Goal: Information Seeking & Learning: Check status

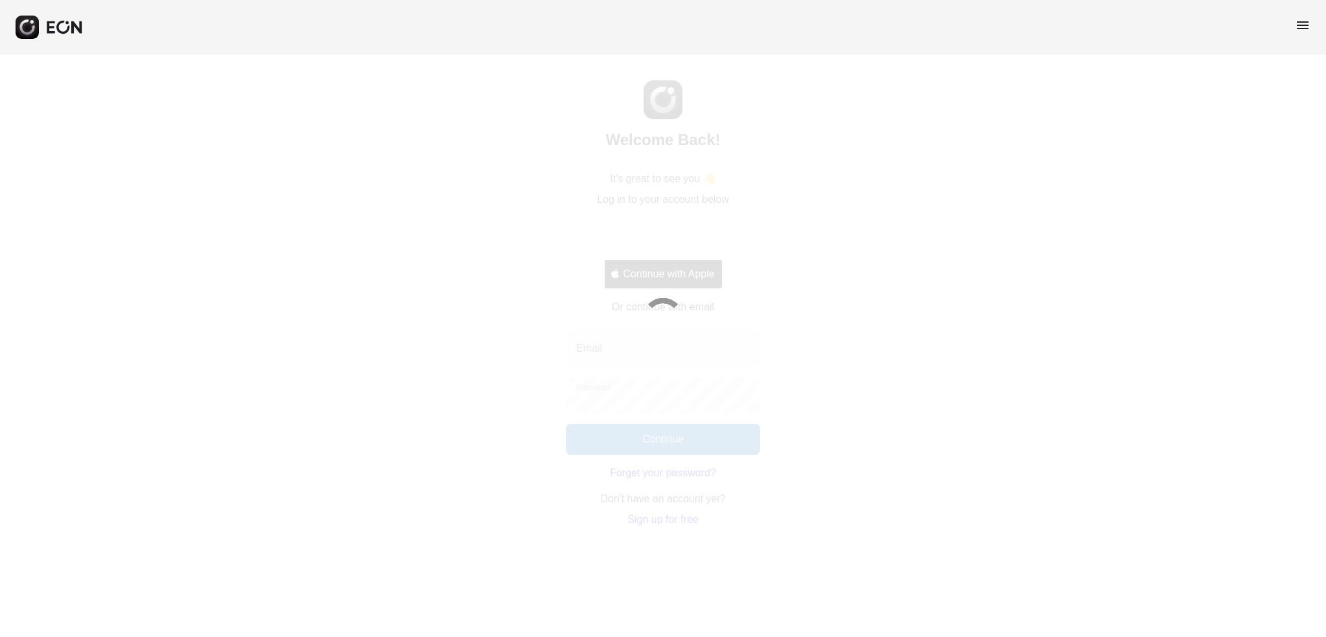
select select "**"
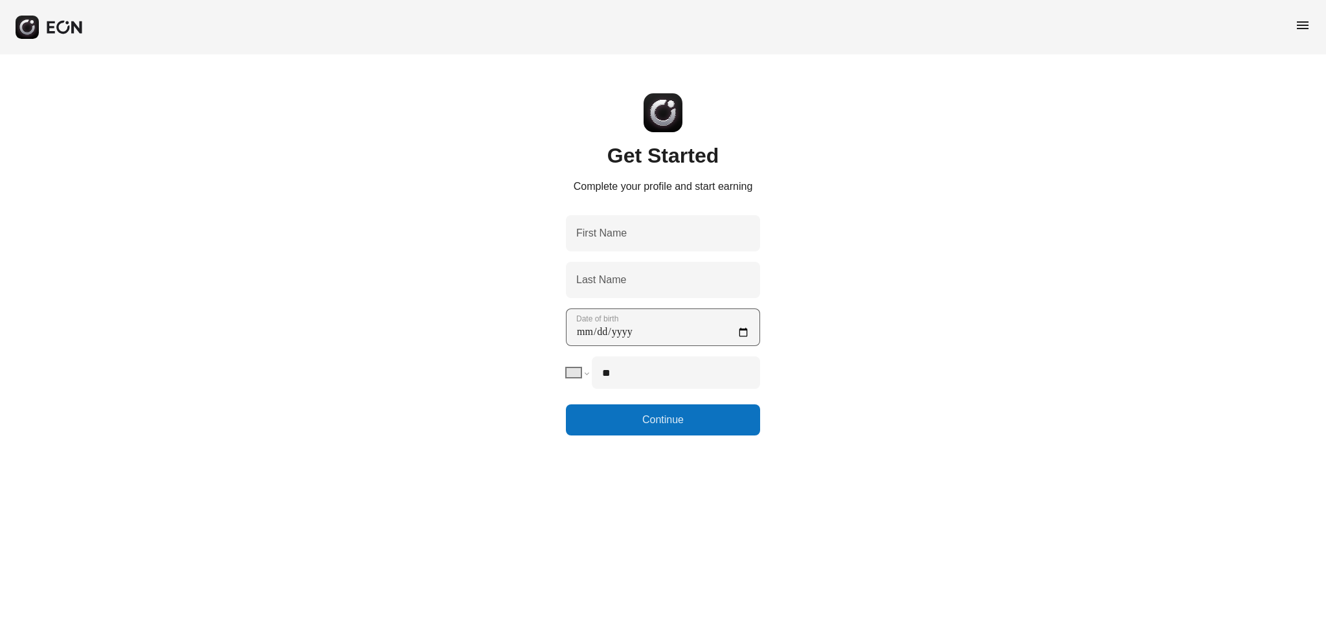
type Name "****"
type Name "*******"
click at [746, 332] on birth "Date of birth" at bounding box center [663, 327] width 194 height 38
click at [654, 331] on birth "Date of birth" at bounding box center [663, 327] width 194 height 38
type birth "**********"
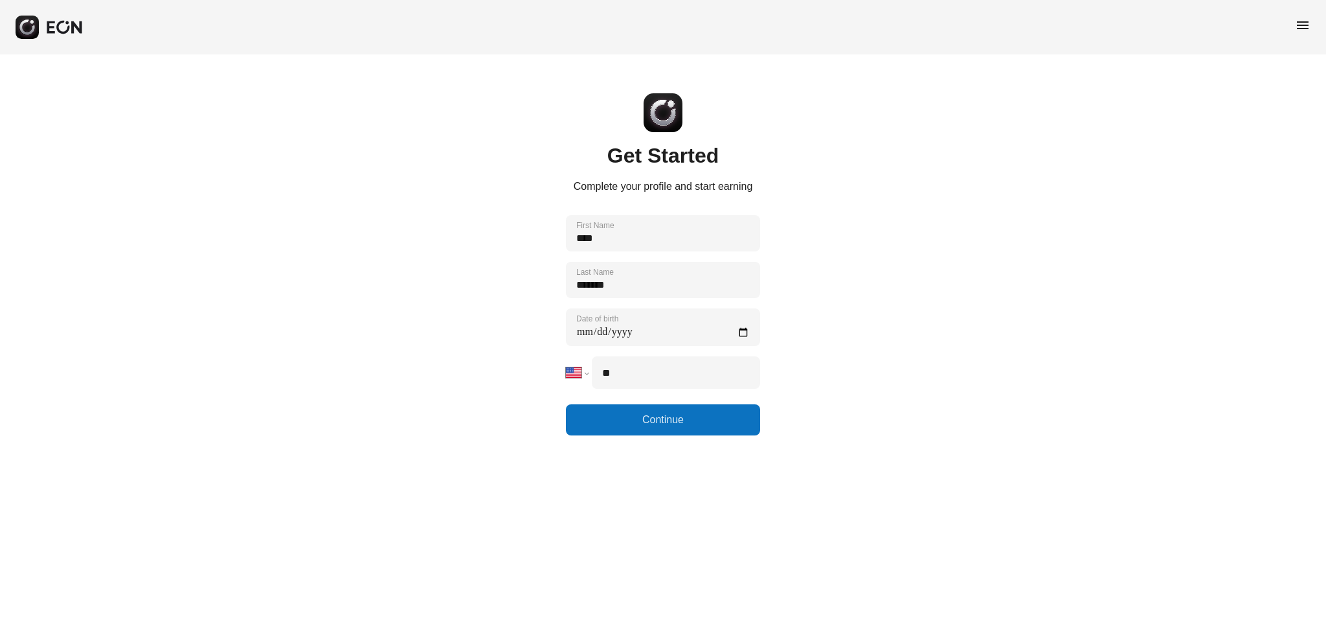
click at [593, 435] on html "**********" at bounding box center [663, 217] width 1326 height 435
click at [651, 378] on input "**" at bounding box center [676, 372] width 168 height 32
click at [650, 422] on button "Continue" at bounding box center [663, 419] width 194 height 31
click at [651, 378] on input "**" at bounding box center [676, 372] width 168 height 32
type input "**********"
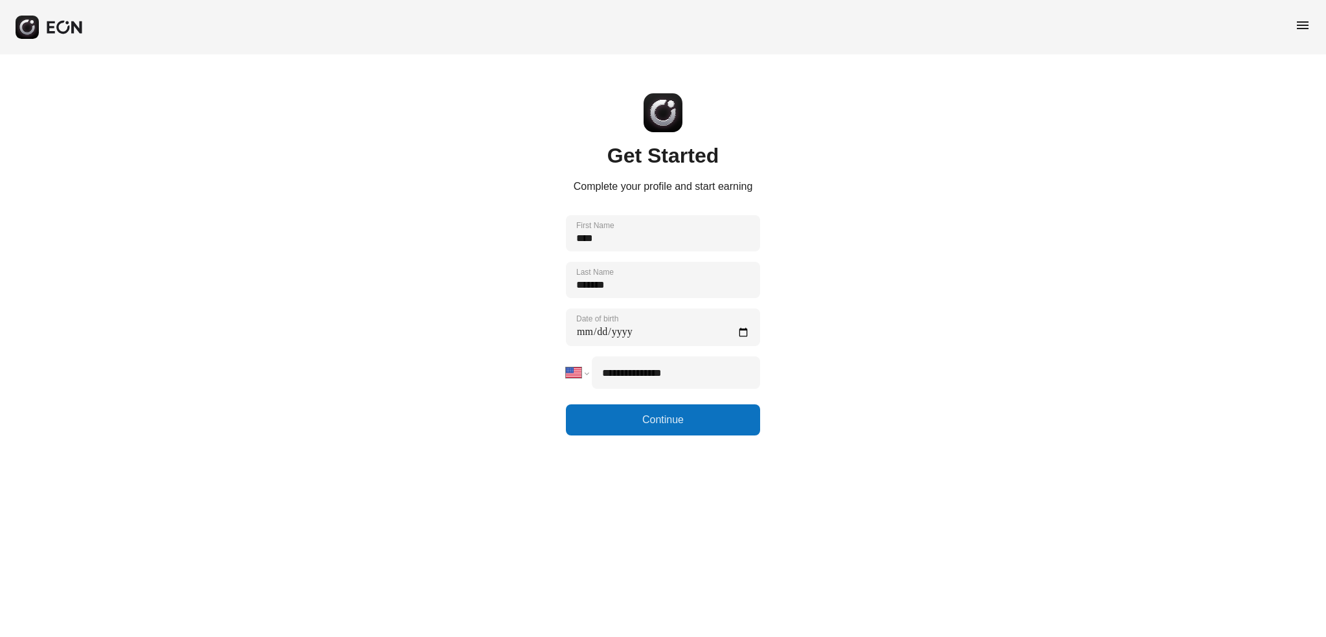
click at [624, 435] on html "**********" at bounding box center [663, 217] width 1326 height 435
click at [661, 425] on button "Continue" at bounding box center [663, 419] width 194 height 31
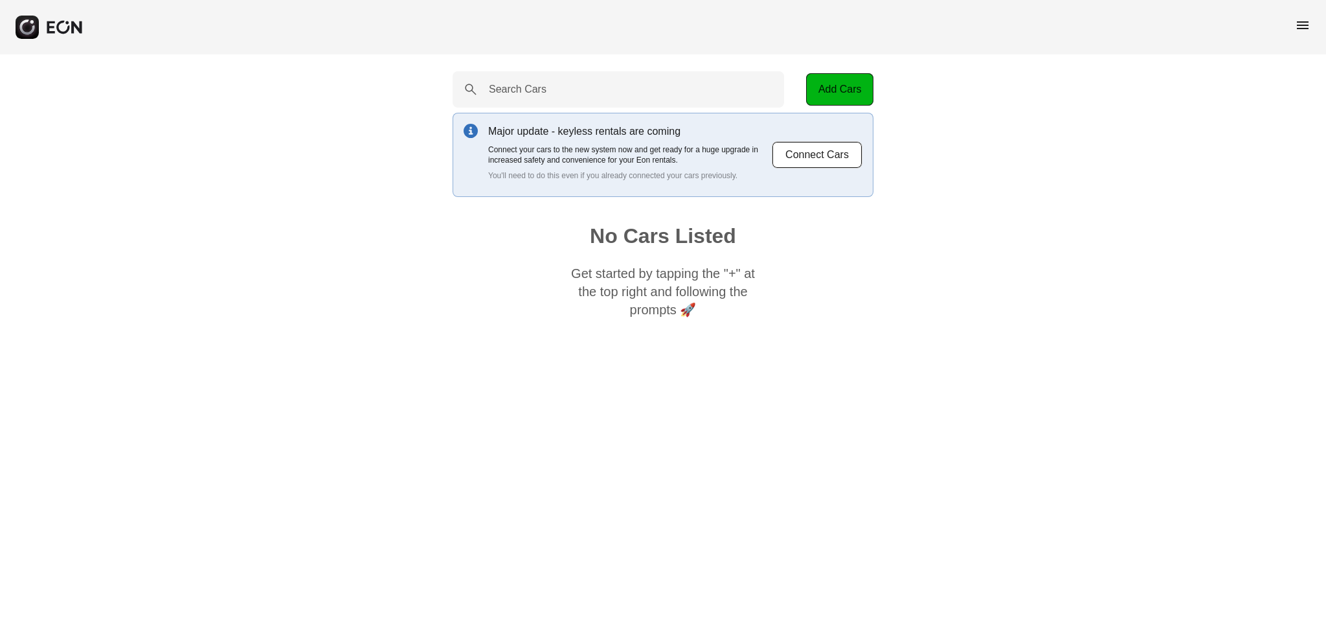
click at [580, 295] on p "Get started by tapping the "+" at the top right and following the prompts 🚀" at bounding box center [663, 291] width 194 height 54
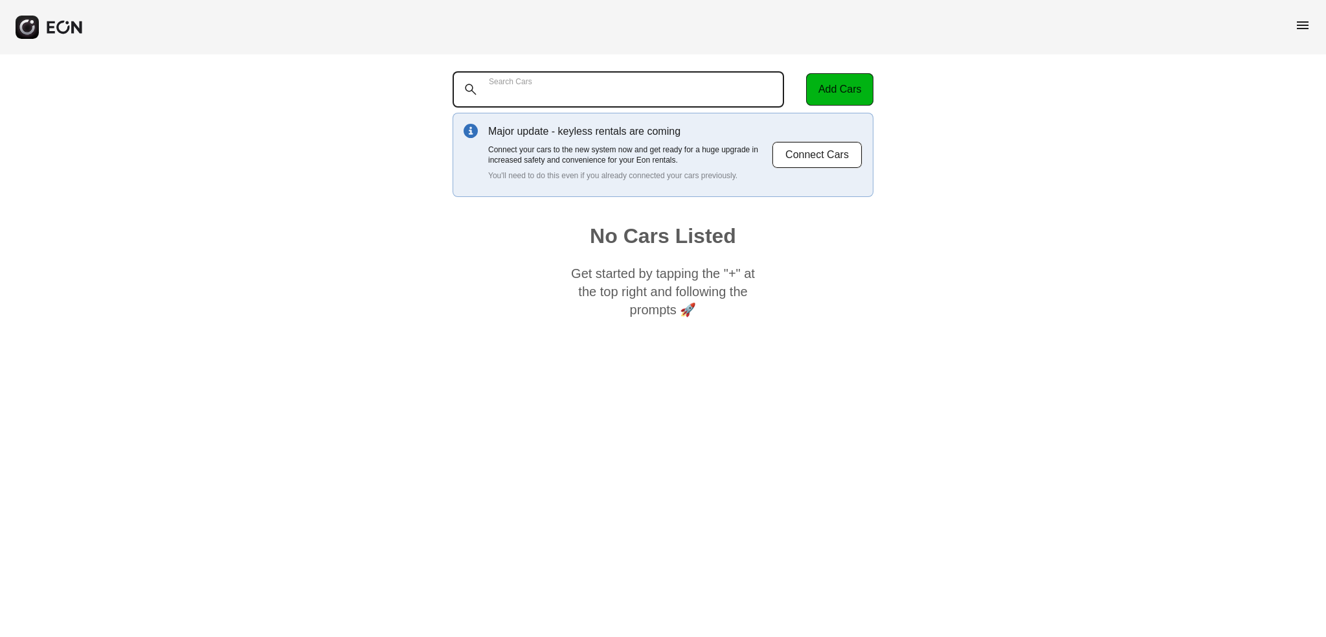
click at [547, 93] on Cars "Search Cars" at bounding box center [619, 89] width 332 height 36
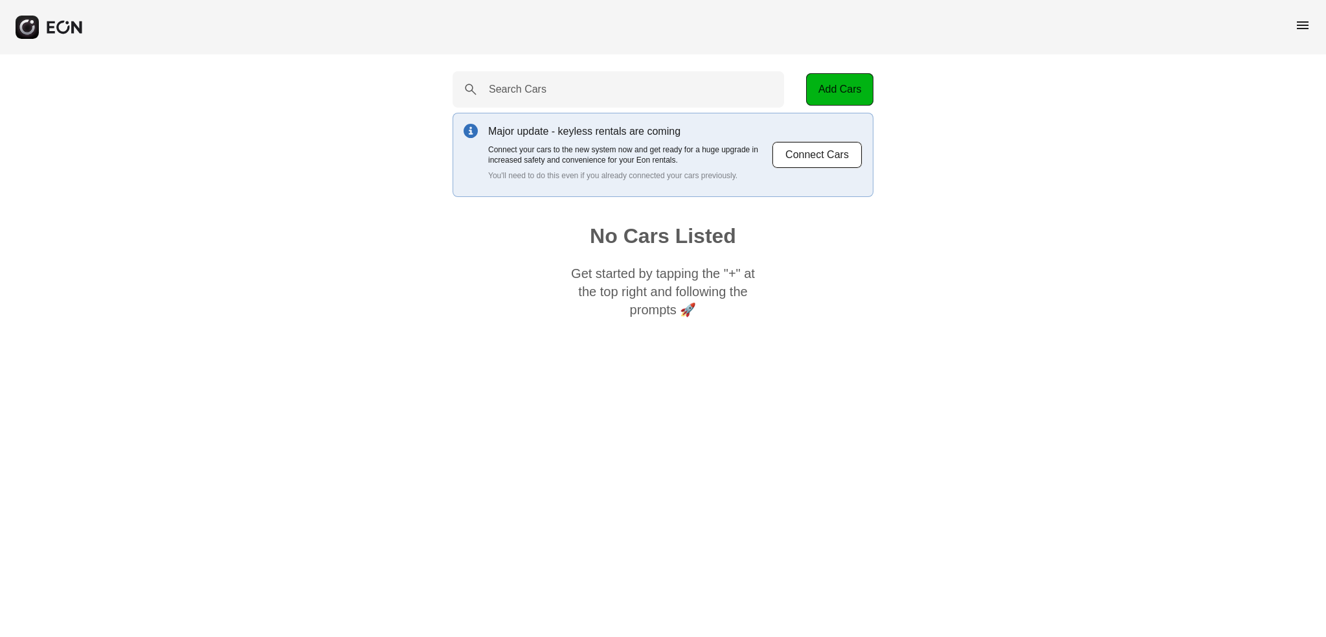
drag, startPoint x: 719, startPoint y: 306, endPoint x: 977, endPoint y: 236, distance: 266.3
click at [721, 306] on p "Get started by tapping the "+" at the top right and following the prompts 🚀" at bounding box center [663, 291] width 194 height 54
click at [1300, 24] on span "menu" at bounding box center [1303, 25] width 16 height 16
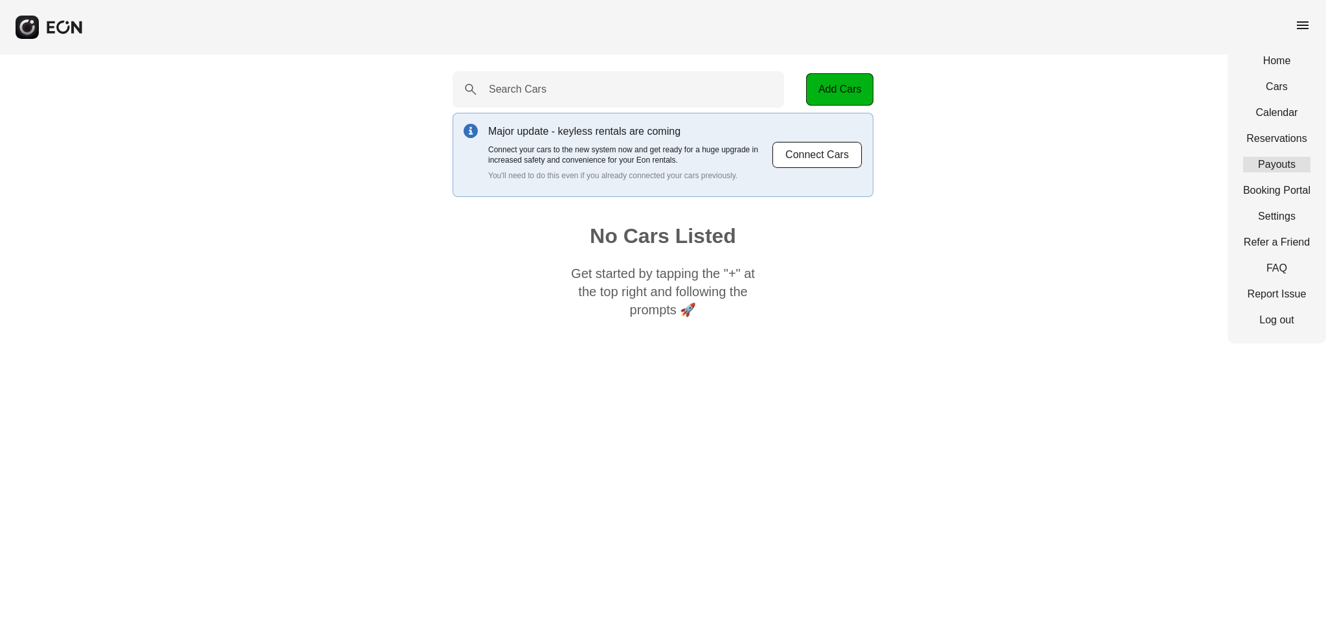
click at [1259, 164] on link "Payouts" at bounding box center [1276, 165] width 67 height 16
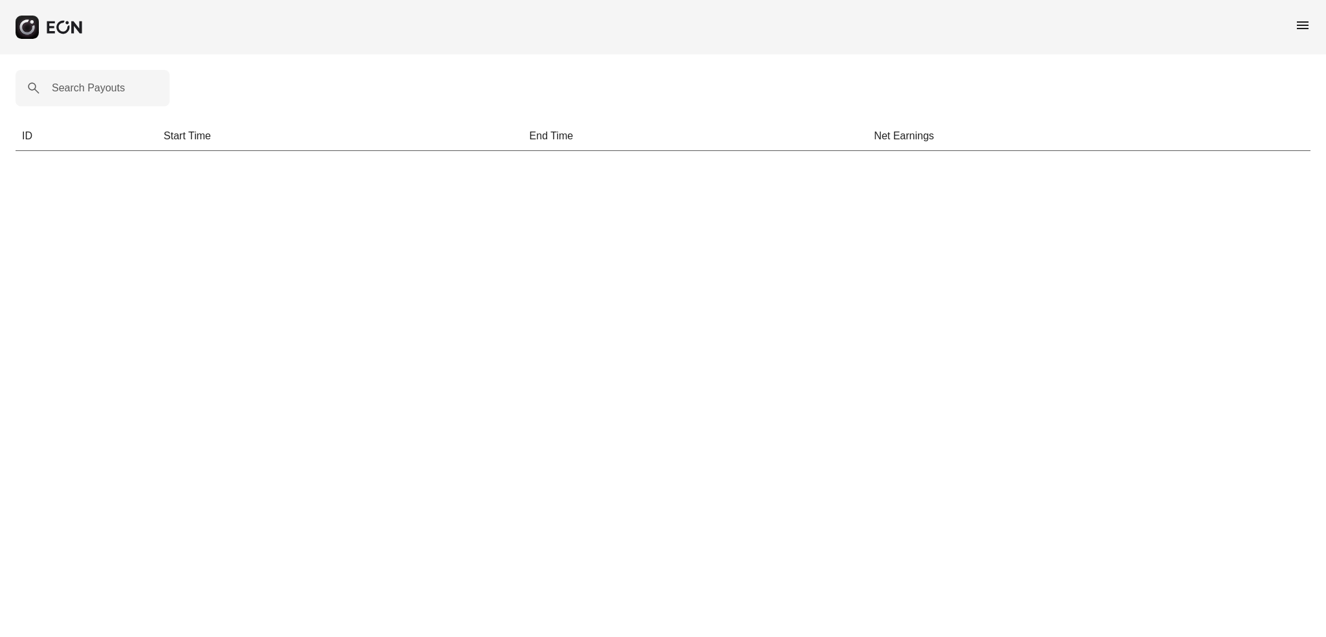
click at [1299, 26] on span "menu" at bounding box center [1303, 25] width 16 height 16
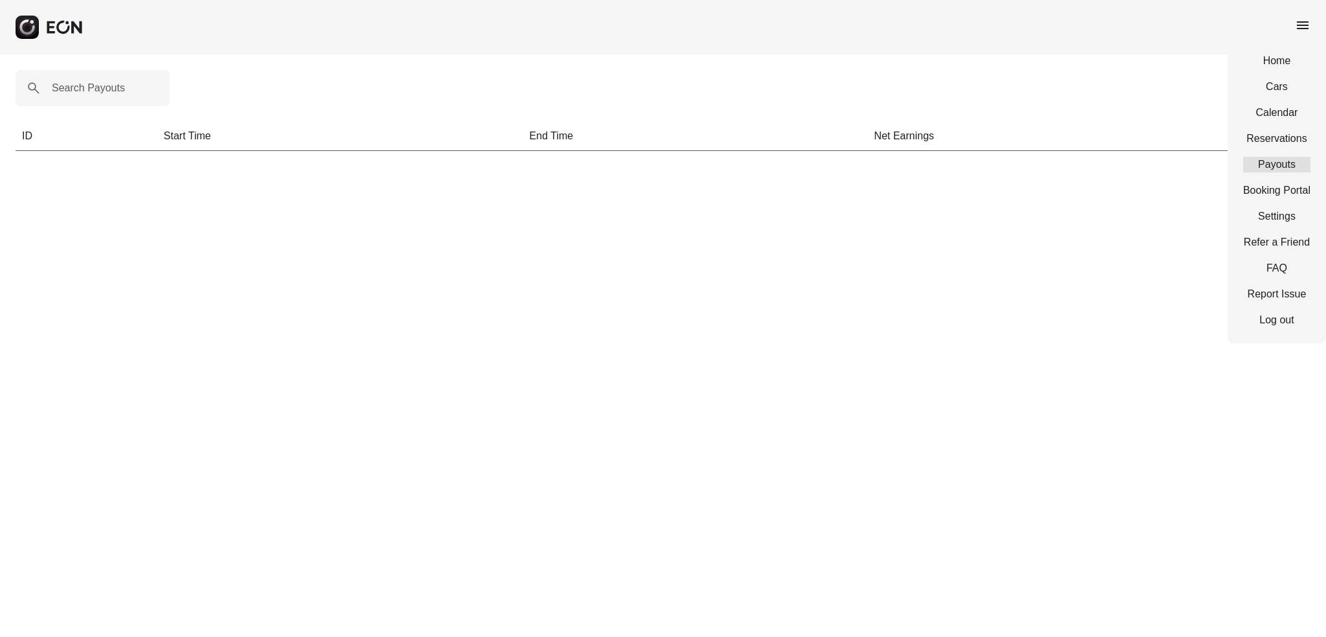
click at [1278, 161] on link "Payouts" at bounding box center [1276, 165] width 67 height 16
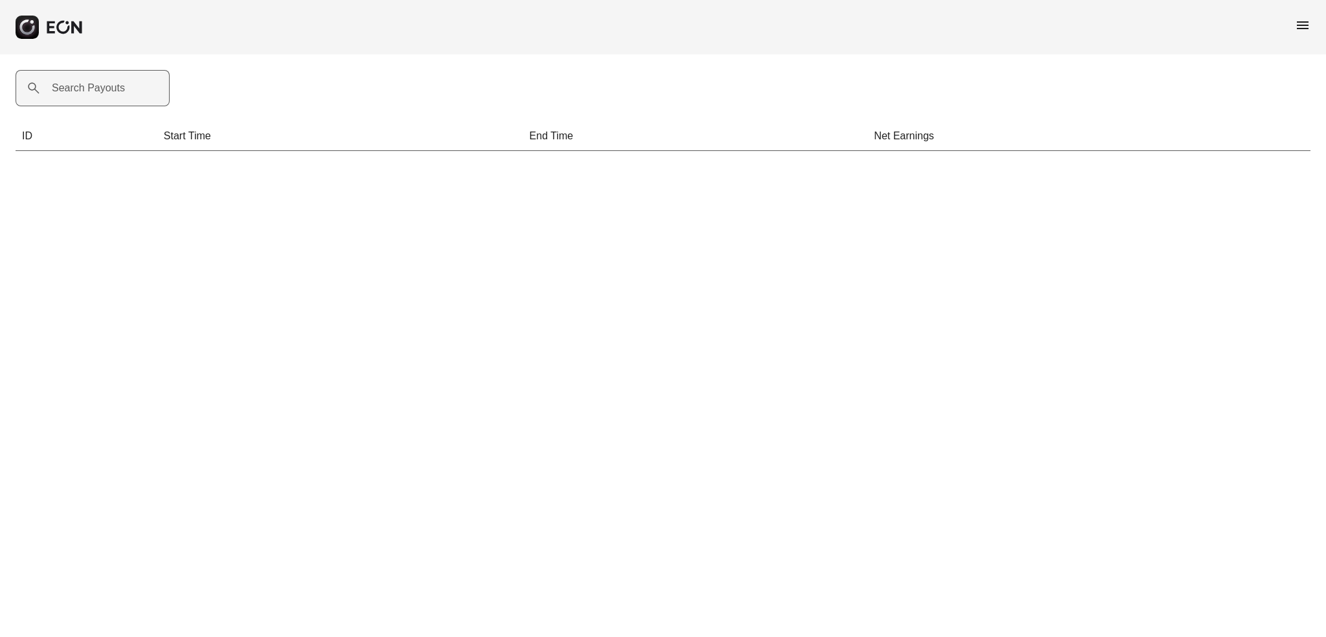
click at [109, 86] on label "Search Payouts" at bounding box center [88, 88] width 73 height 16
click at [109, 86] on Payouts "Search Payouts" at bounding box center [93, 88] width 154 height 36
click at [109, 89] on Payouts "Search Payouts" at bounding box center [93, 88] width 154 height 36
drag, startPoint x: 178, startPoint y: 231, endPoint x: 210, endPoint y: 219, distance: 34.4
click at [179, 166] on html "menu Search Payouts ID Start Time End Time Net Earnings" at bounding box center [663, 83] width 1326 height 166
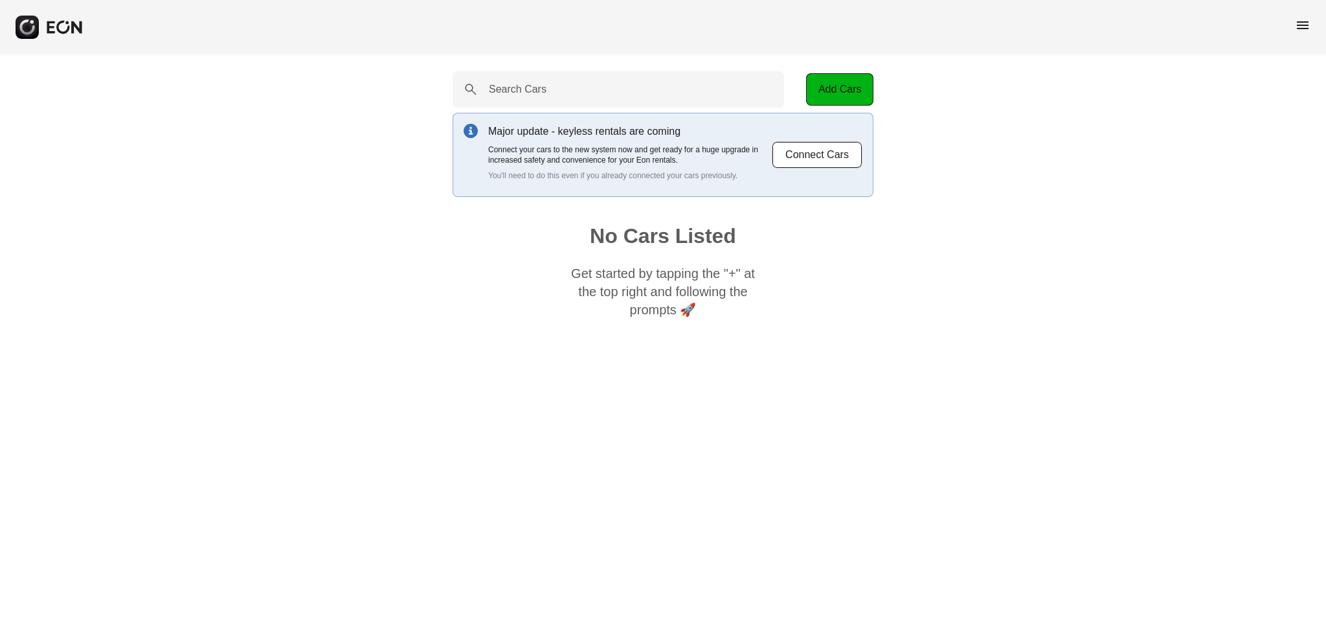
click at [1304, 28] on span "menu" at bounding box center [1303, 25] width 16 height 16
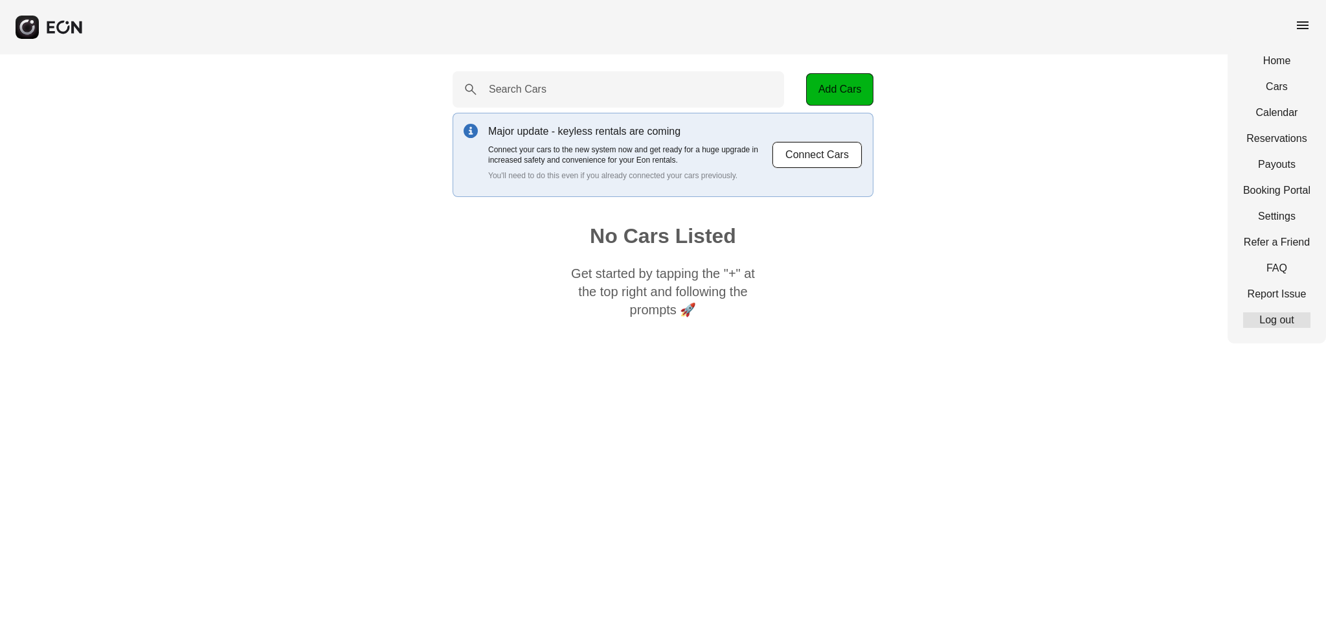
click at [1285, 318] on link "Log out" at bounding box center [1276, 320] width 67 height 16
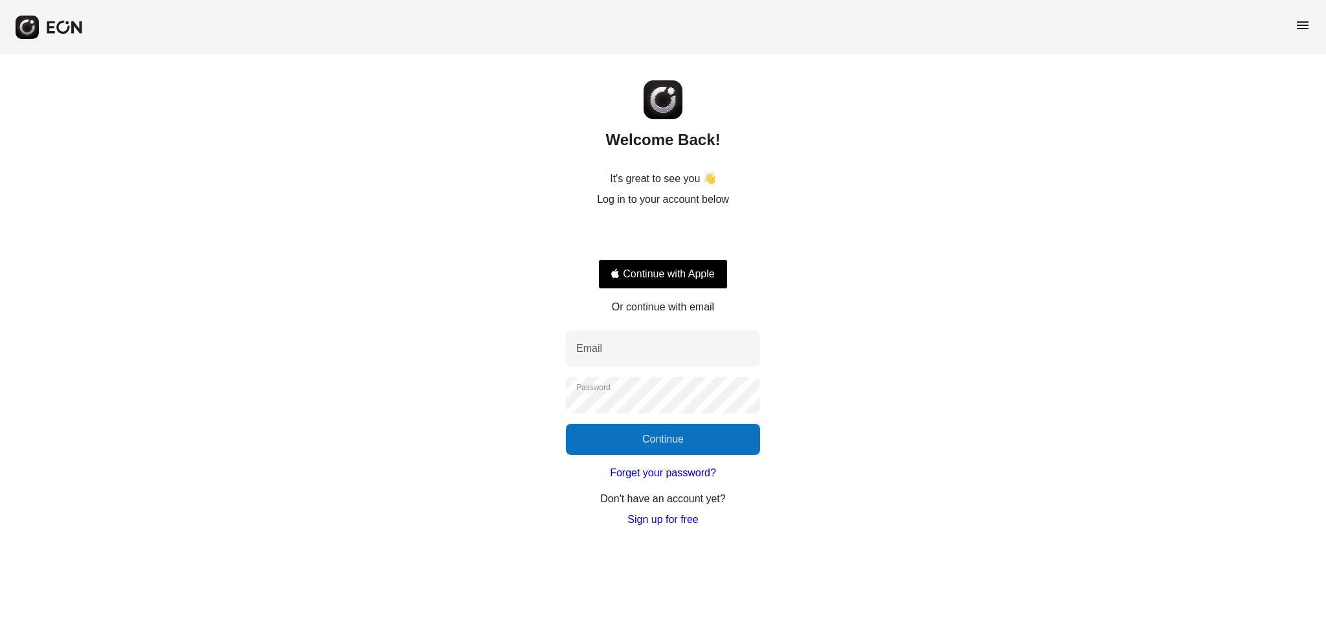
click at [828, 209] on div "Welcome Back! It's great to see you 👋 Log in to your account below Continue wit…" at bounding box center [663, 290] width 1326 height 473
click at [631, 344] on input "Email" at bounding box center [663, 348] width 194 height 36
type input "**********"
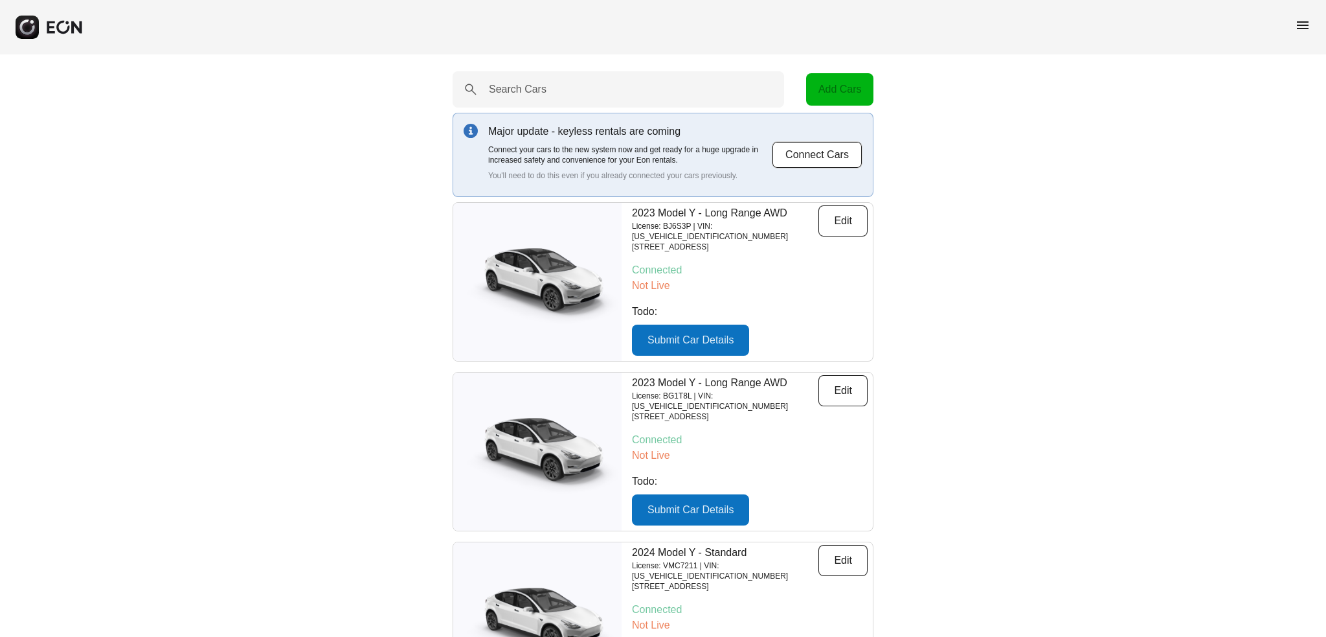
click at [1305, 28] on span "menu" at bounding box center [1303, 25] width 16 height 16
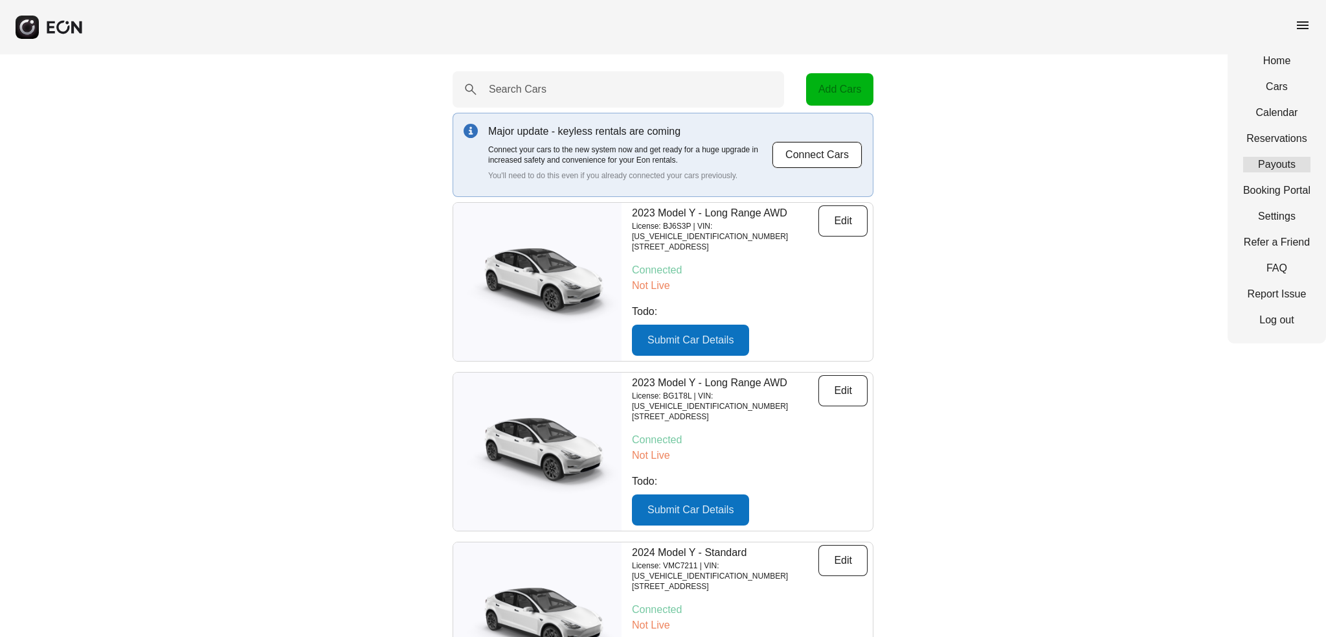
click at [1258, 163] on link "Payouts" at bounding box center [1276, 165] width 67 height 16
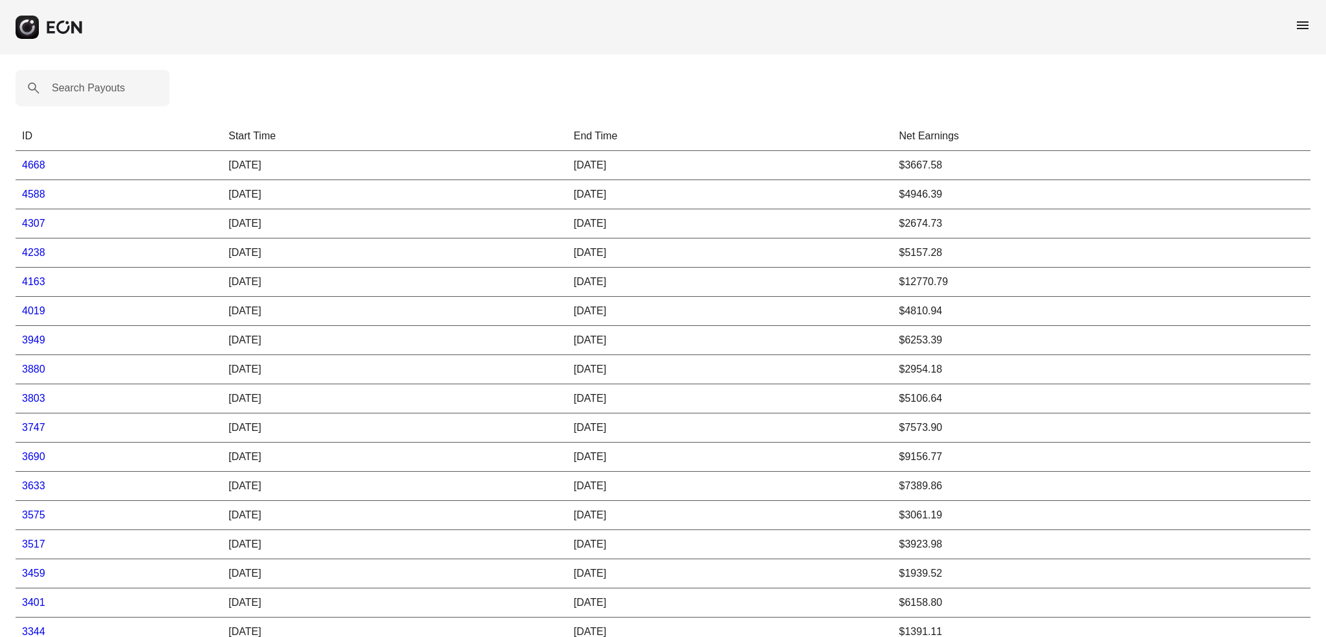
click at [30, 165] on link "4668" at bounding box center [33, 164] width 23 height 11
click at [34, 196] on link "4588" at bounding box center [33, 193] width 23 height 11
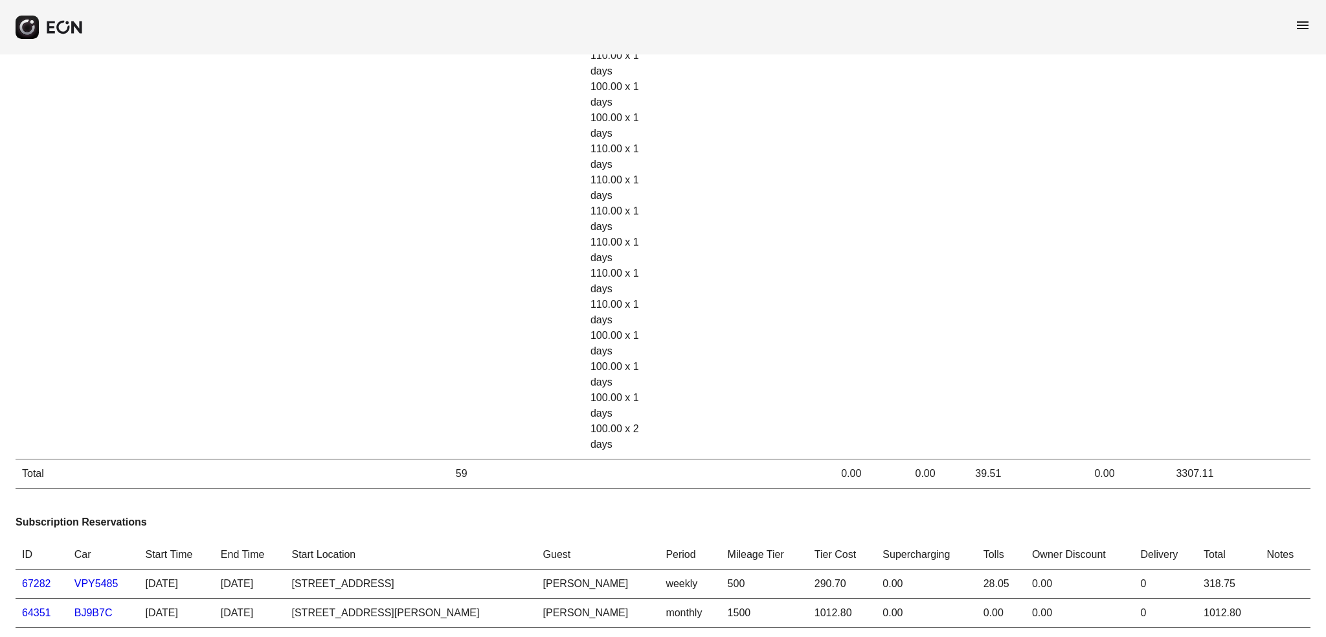
scroll to position [1414, 0]
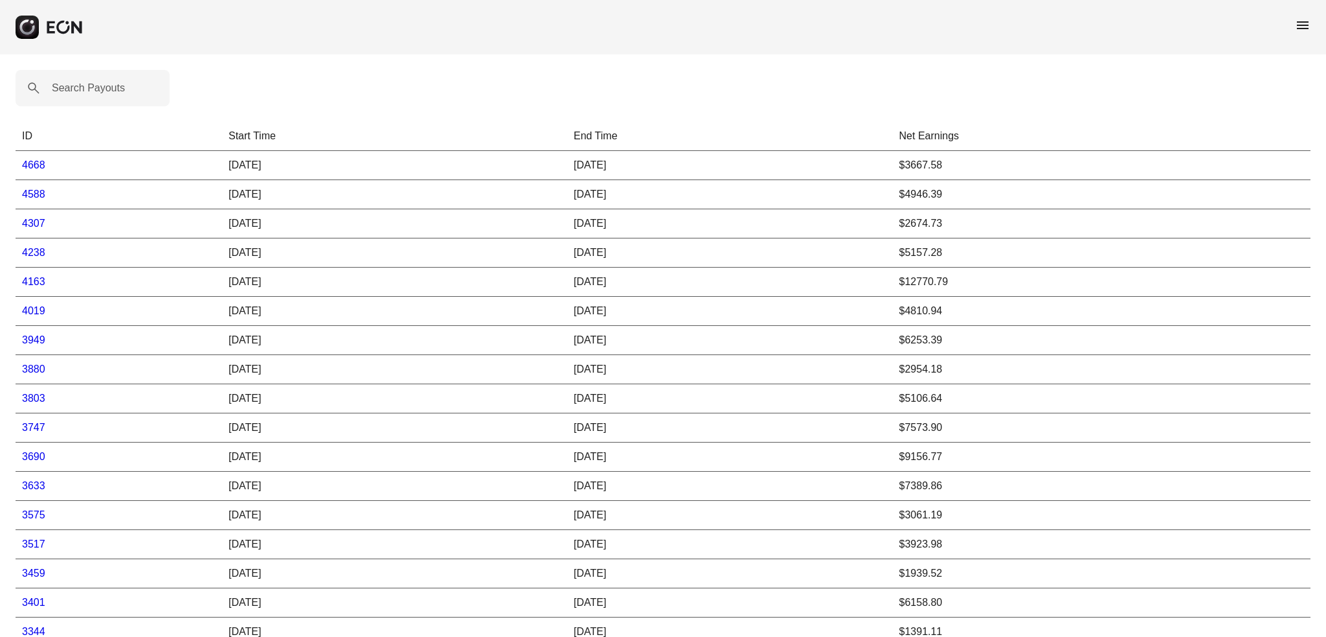
click at [36, 253] on link "4238" at bounding box center [33, 252] width 23 height 11
click at [32, 196] on link "4588" at bounding box center [33, 193] width 23 height 11
click at [30, 195] on link "4588" at bounding box center [33, 193] width 23 height 11
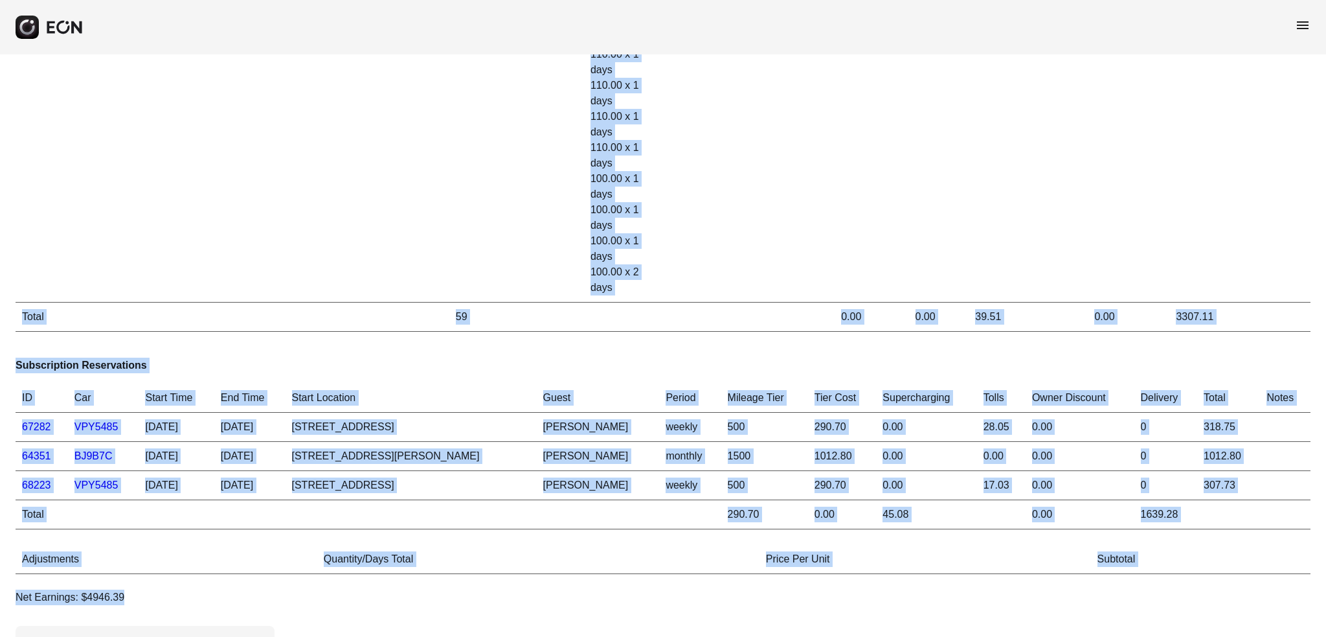
scroll to position [1414, 0]
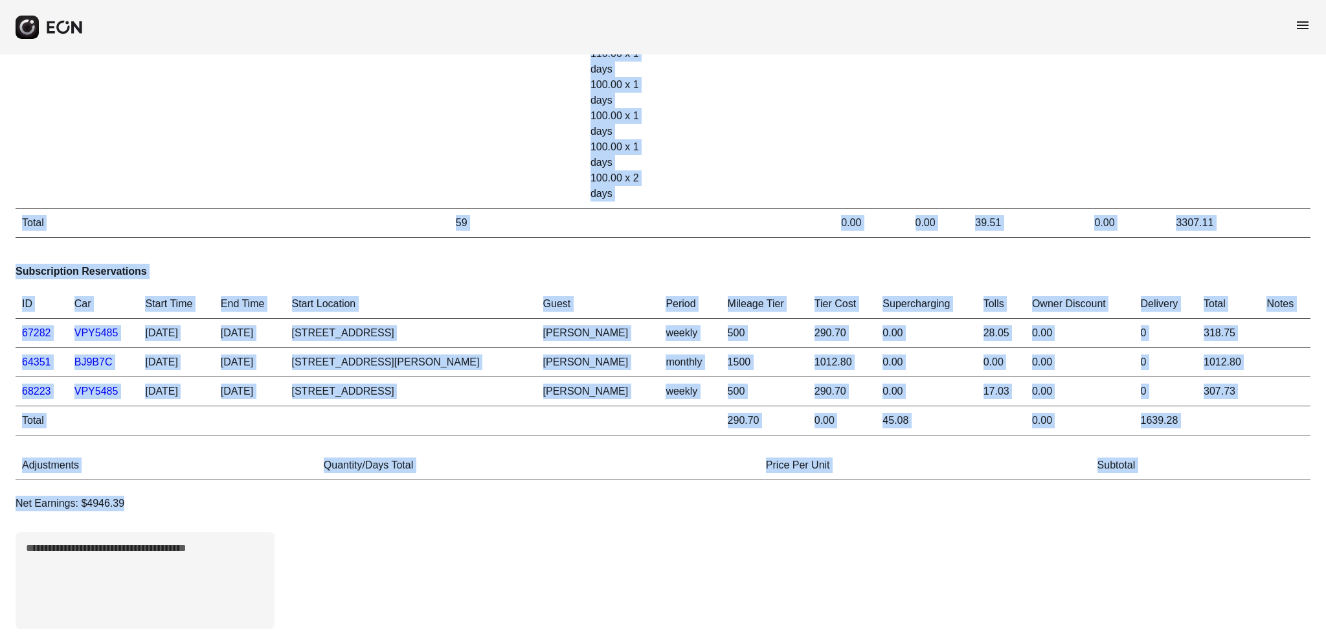
drag, startPoint x: 16, startPoint y: 91, endPoint x: 1174, endPoint y: 550, distance: 1245.9
copy div "ID Car Start Time End Time Start Location Guest Days Daily Price Weekly Discoun…"
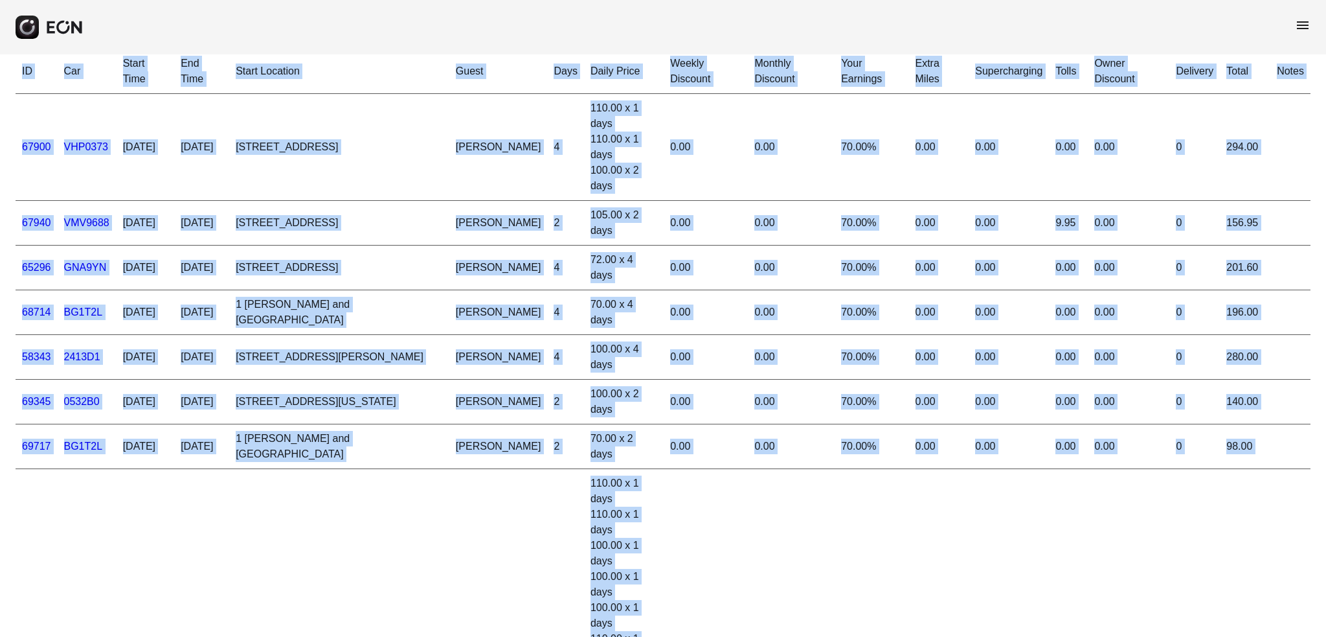
scroll to position [0, 0]
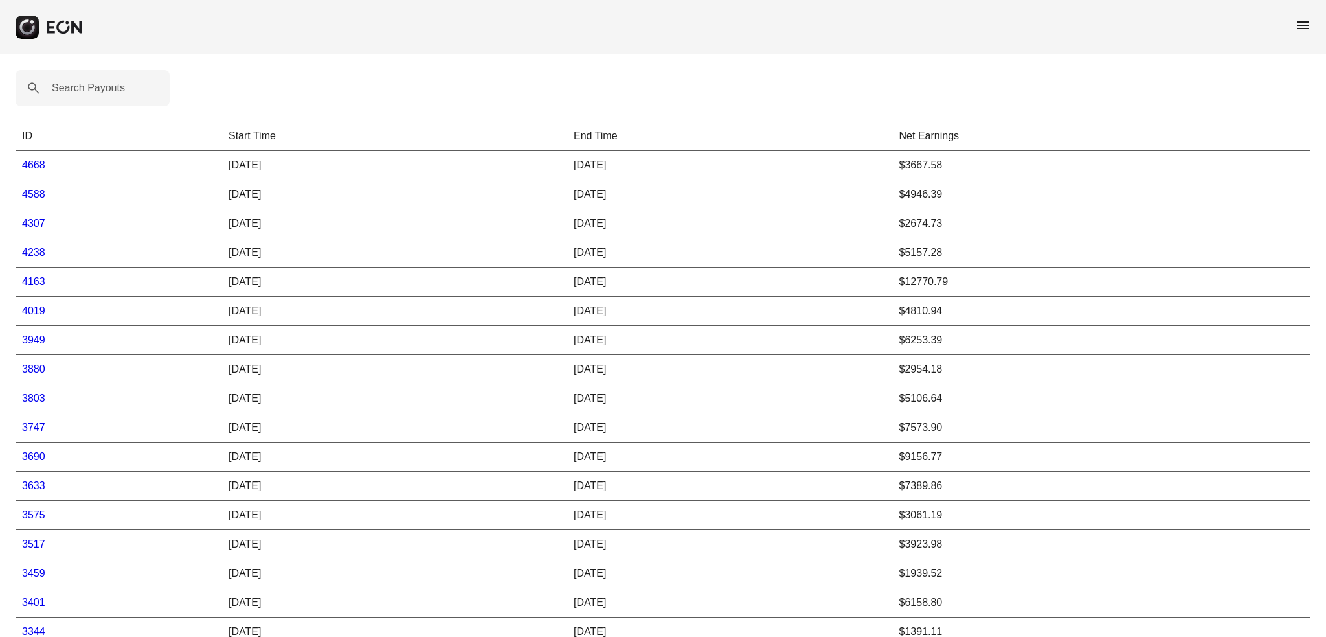
click at [36, 167] on link "4668" at bounding box center [33, 164] width 23 height 11
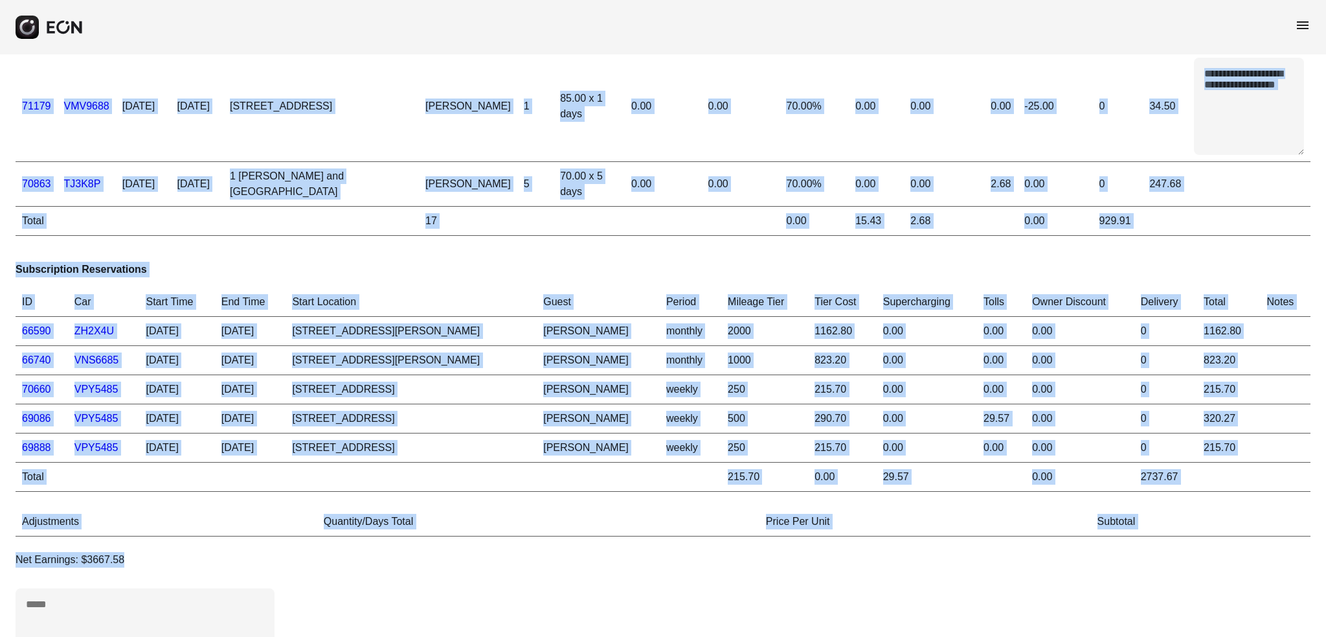
scroll to position [403, 0]
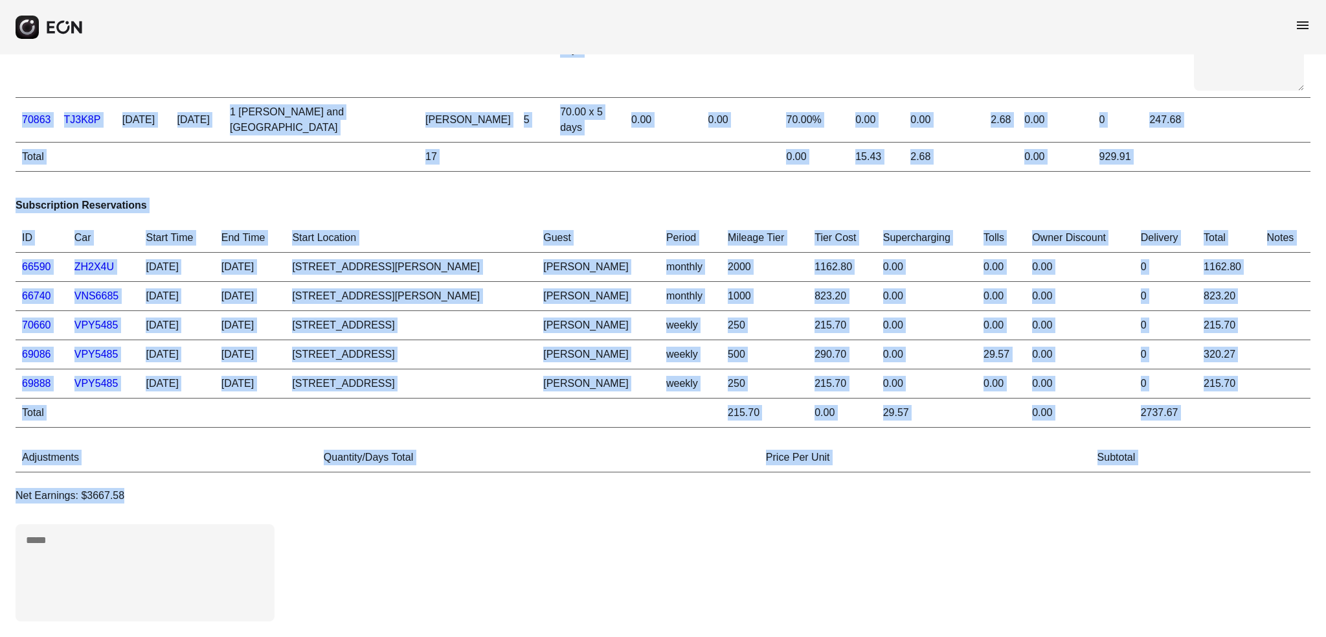
drag, startPoint x: 18, startPoint y: 88, endPoint x: 1269, endPoint y: 489, distance: 1313.8
click at [1269, 489] on div "ID Car Start Time End Time Start Location Guest Days Daily Price Weekly Discoun…" at bounding box center [663, 148] width 1326 height 978
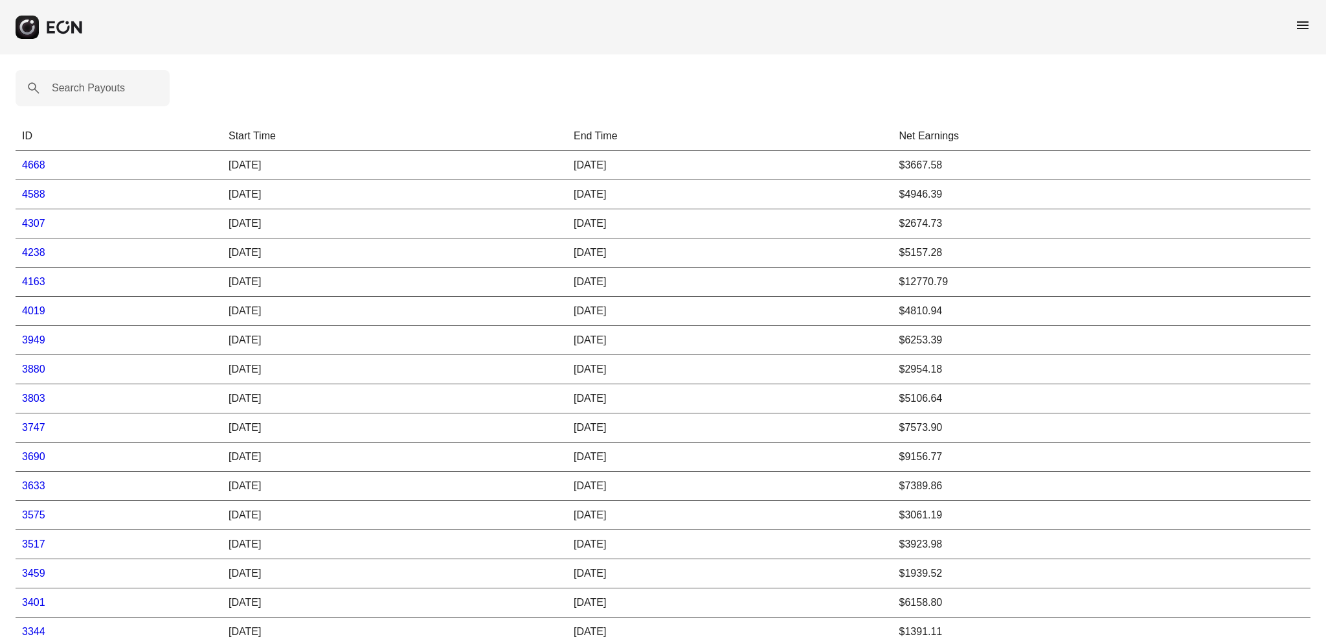
click at [161, 284] on td "4163" at bounding box center [119, 281] width 207 height 29
click at [35, 286] on link "4163" at bounding box center [33, 281] width 23 height 11
click at [1301, 30] on span "menu" at bounding box center [1303, 25] width 16 height 16
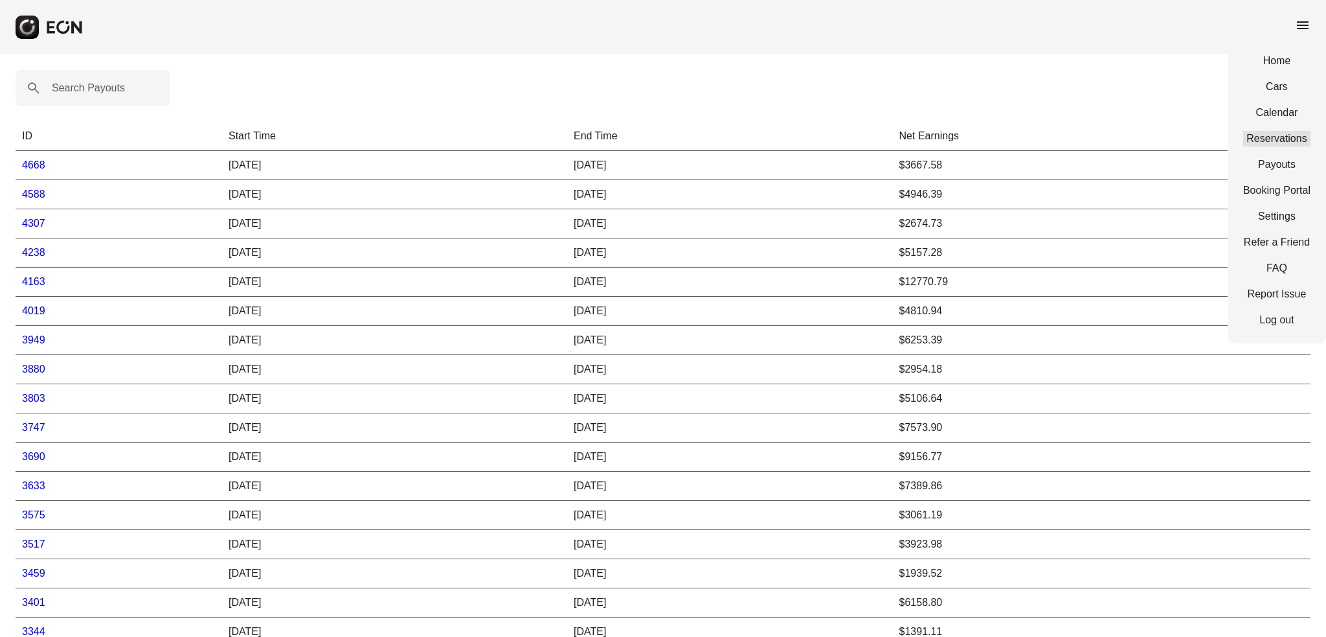
click at [1263, 142] on link "Reservations" at bounding box center [1276, 139] width 67 height 16
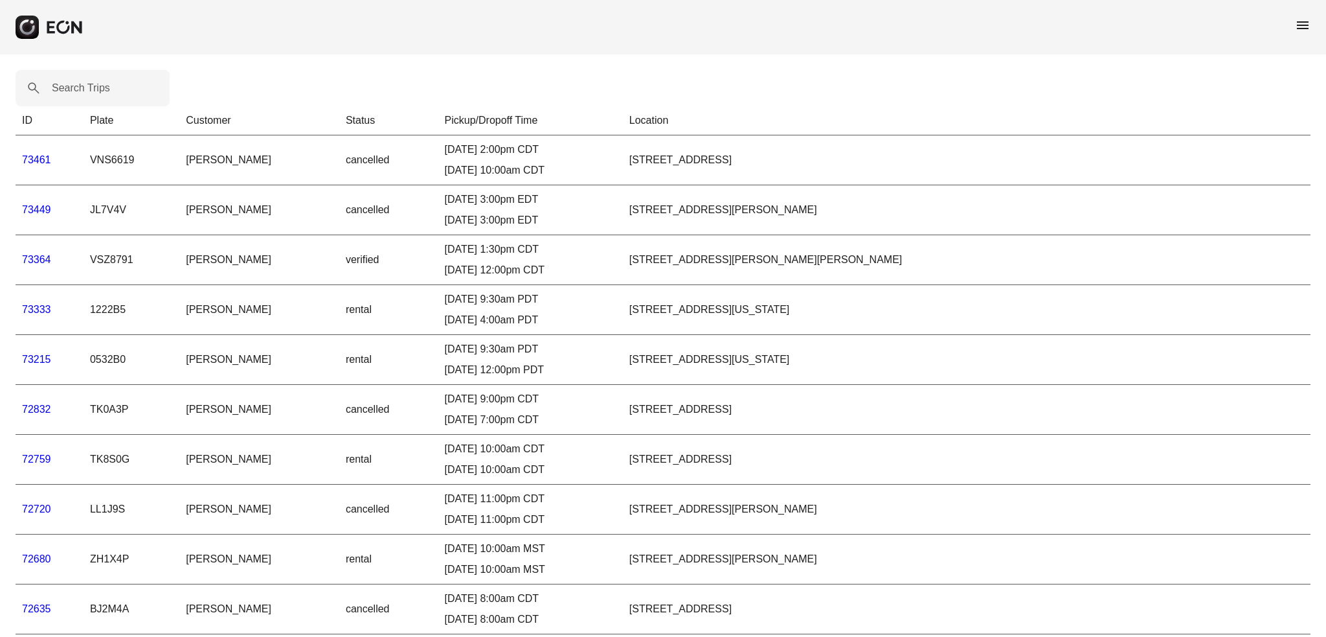
click at [1302, 28] on span "menu" at bounding box center [1303, 25] width 16 height 16
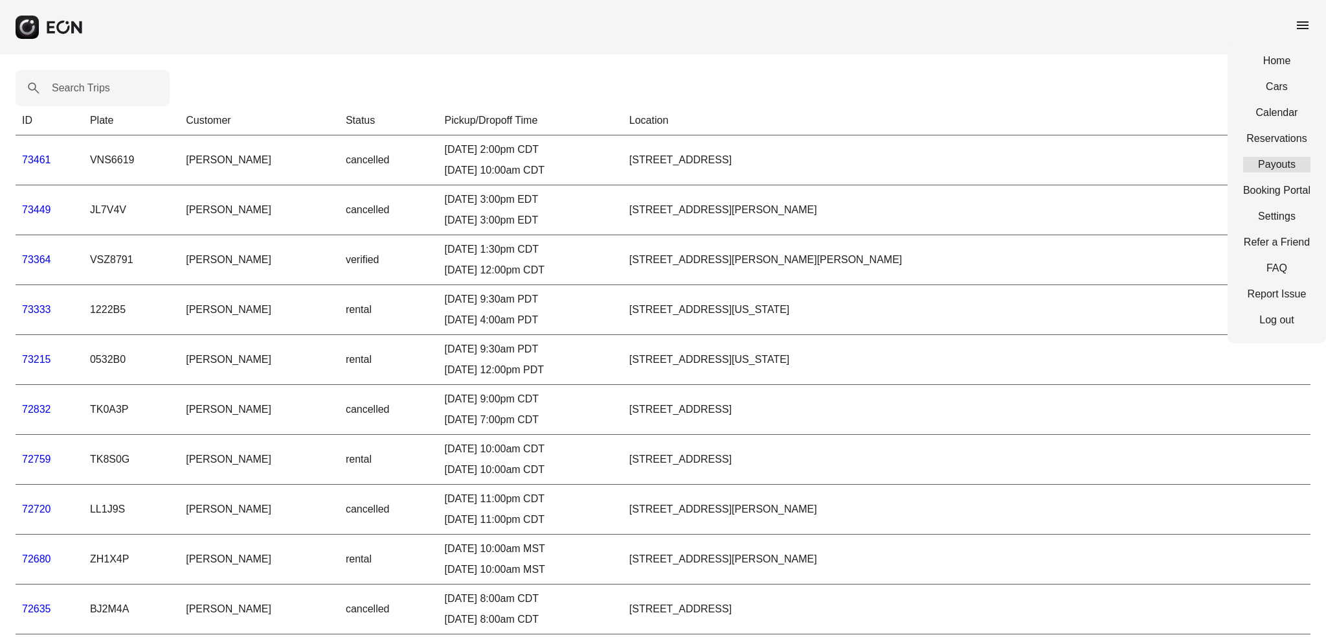
click at [1265, 166] on link "Payouts" at bounding box center [1276, 165] width 67 height 16
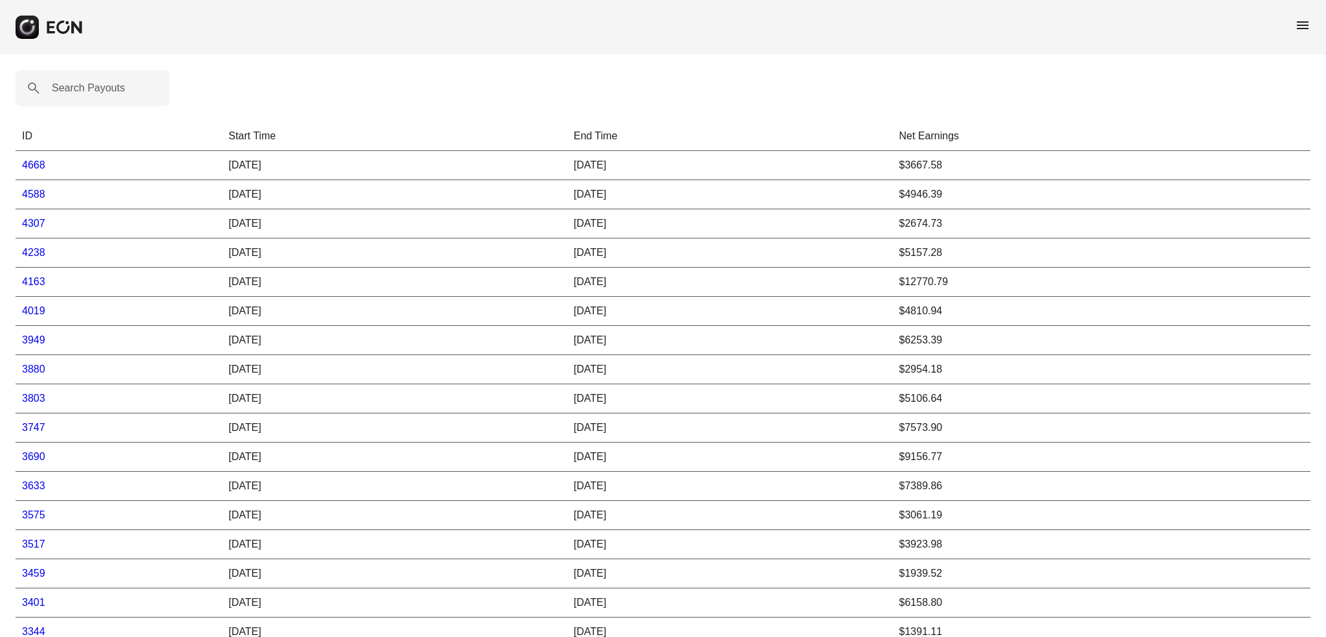
click at [36, 282] on link "4163" at bounding box center [33, 281] width 23 height 11
click at [35, 311] on link "4019" at bounding box center [33, 310] width 23 height 11
click at [30, 282] on link "4163" at bounding box center [33, 281] width 23 height 11
click at [40, 254] on link "4238" at bounding box center [33, 252] width 23 height 11
click at [33, 282] on link "4163" at bounding box center [33, 281] width 23 height 11
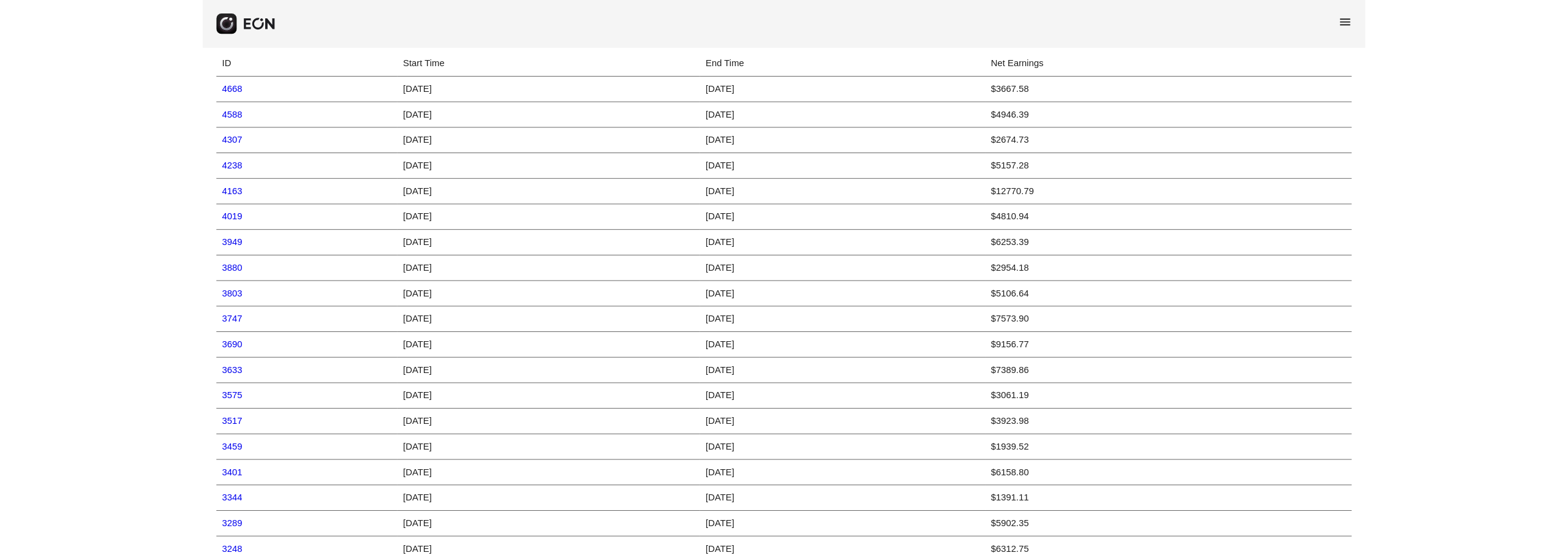
scroll to position [61, 0]
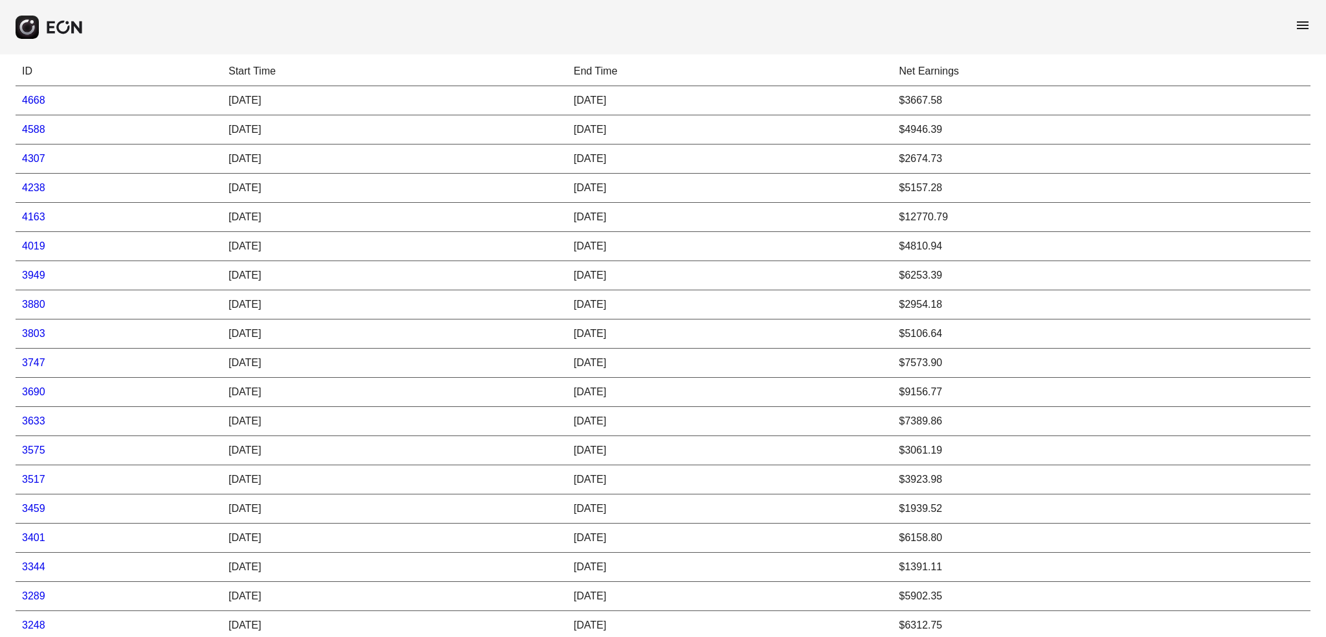
click at [1306, 28] on span "menu" at bounding box center [1303, 25] width 16 height 16
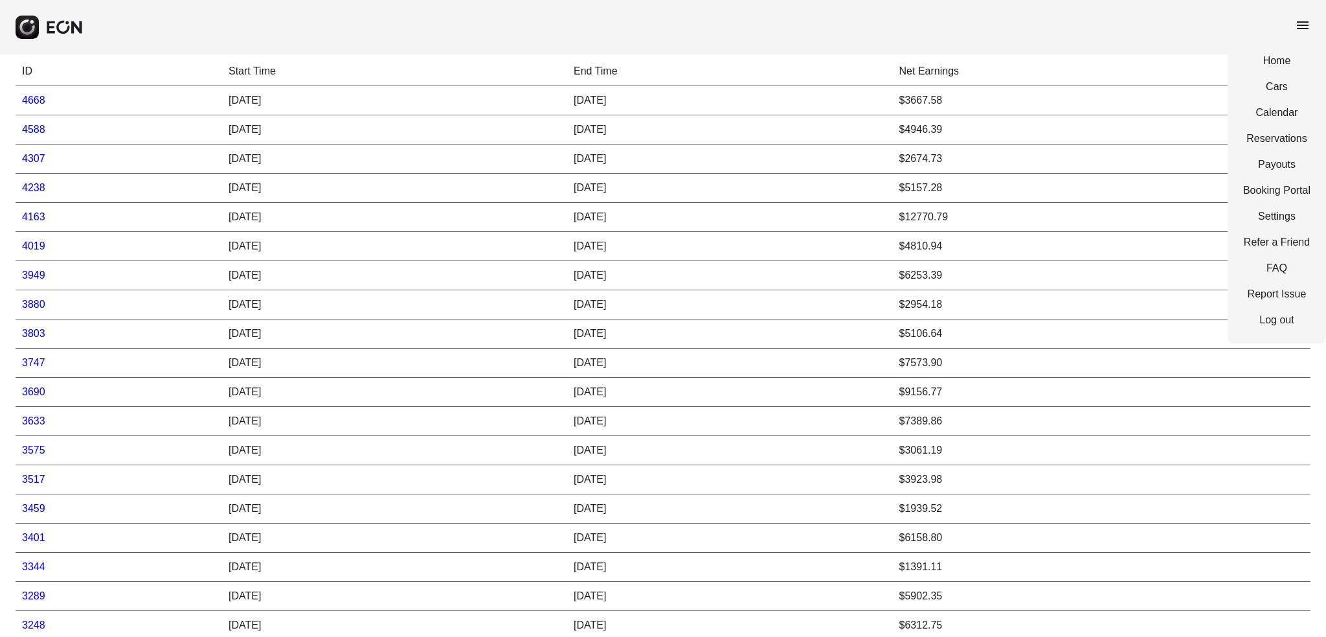
click at [1306, 28] on span "menu" at bounding box center [1303, 25] width 16 height 16
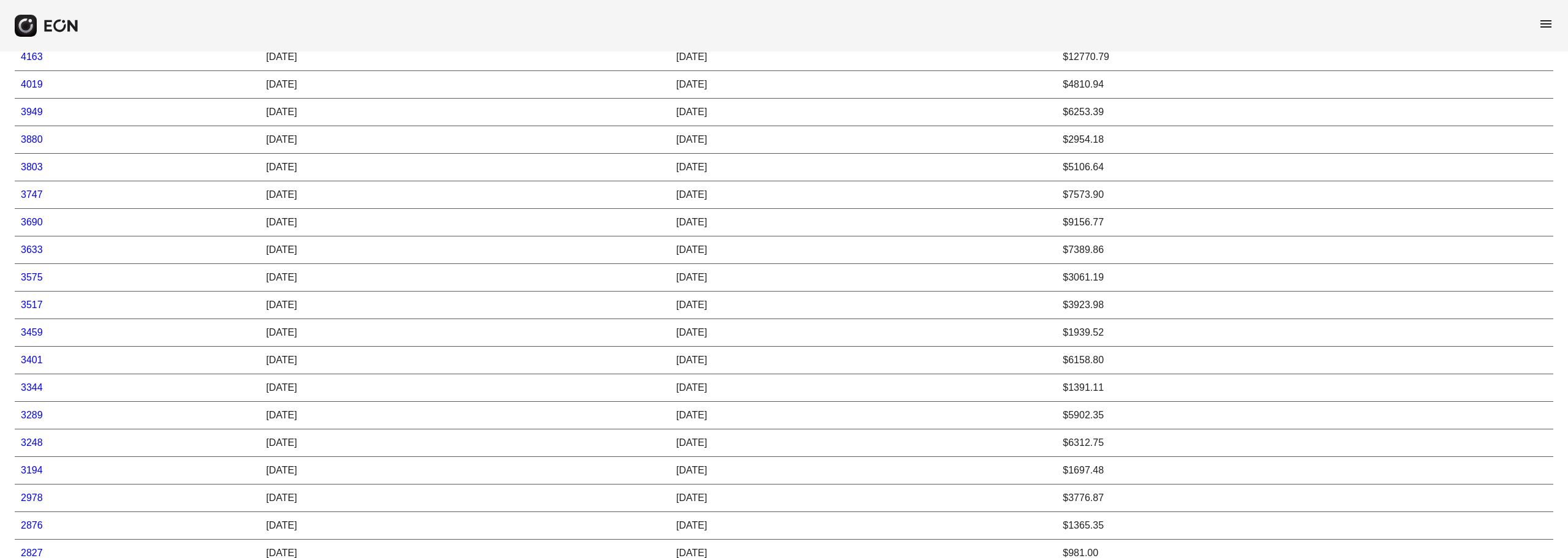
scroll to position [209, 0]
click at [28, 277] on link "3575" at bounding box center [31, 277] width 22 height 10
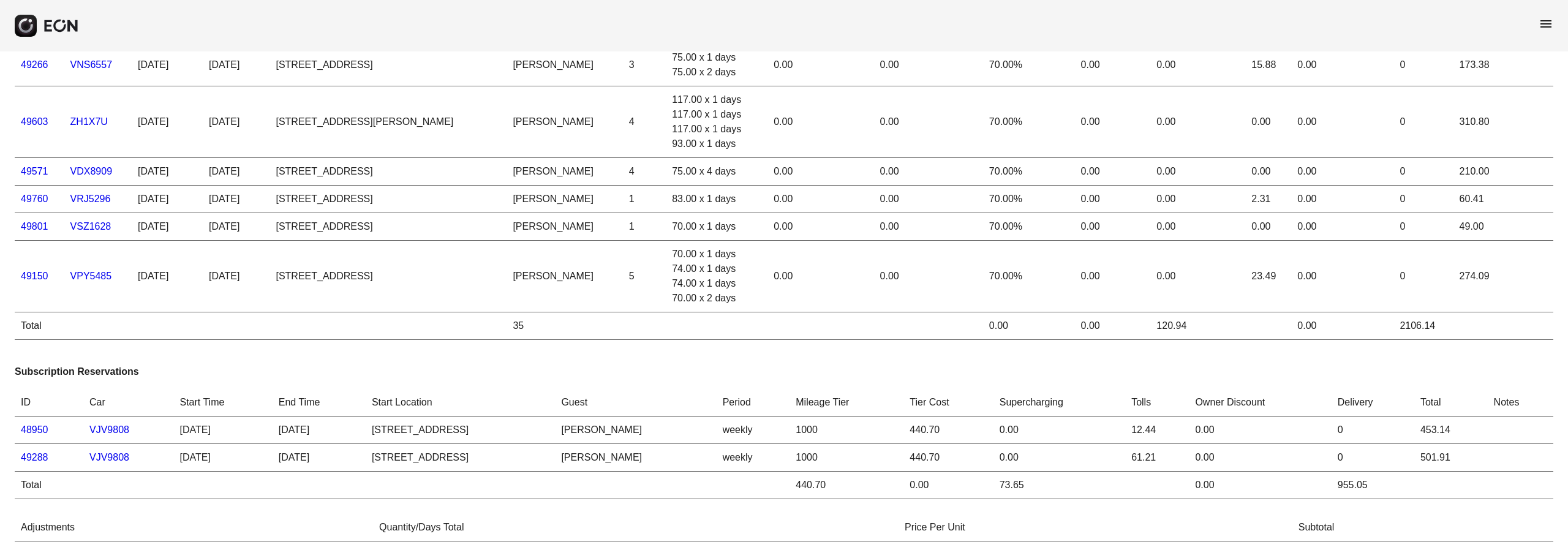
scroll to position [245, 0]
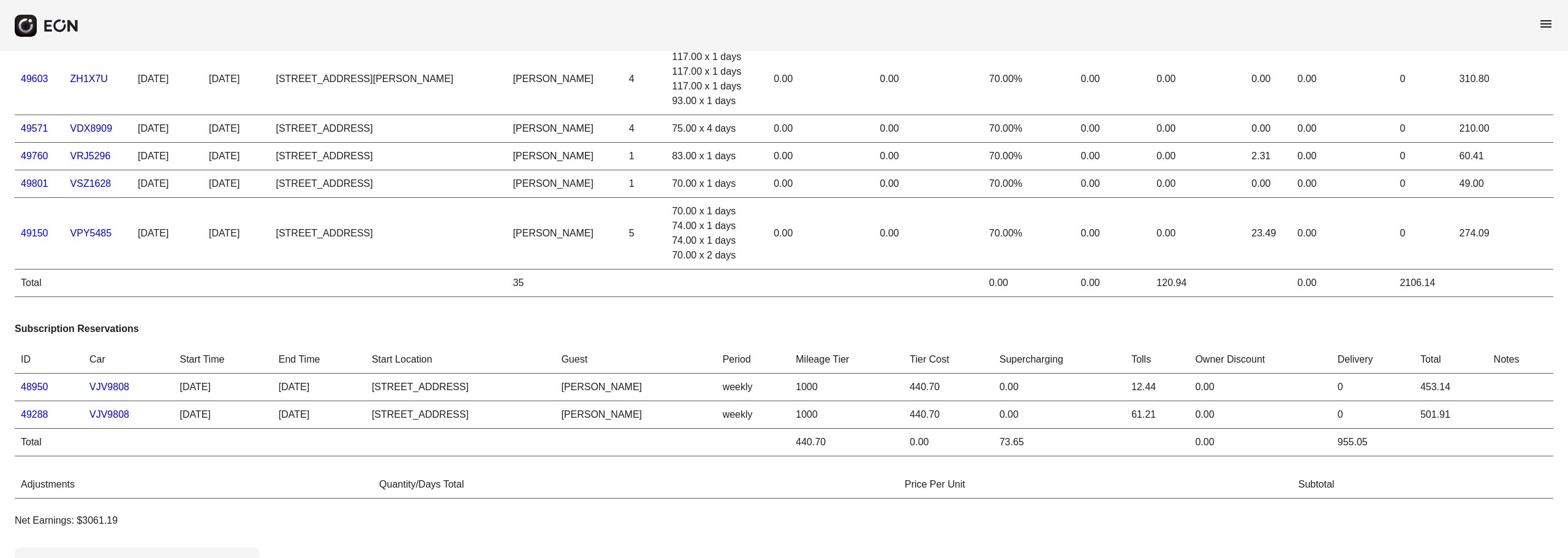
click at [848, 449] on td "440.70" at bounding box center [846, 442] width 113 height 27
click at [849, 445] on td "440.70" at bounding box center [846, 442] width 113 height 27
click at [848, 444] on td "440.70" at bounding box center [846, 442] width 113 height 27
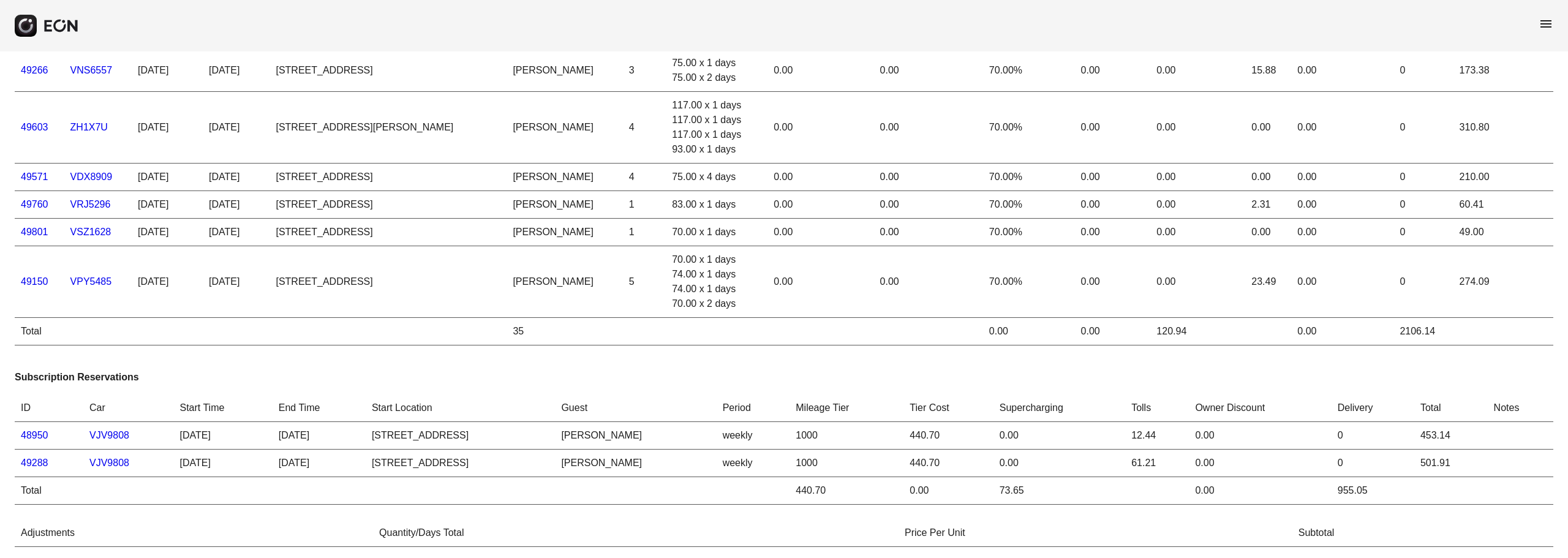
scroll to position [0, 0]
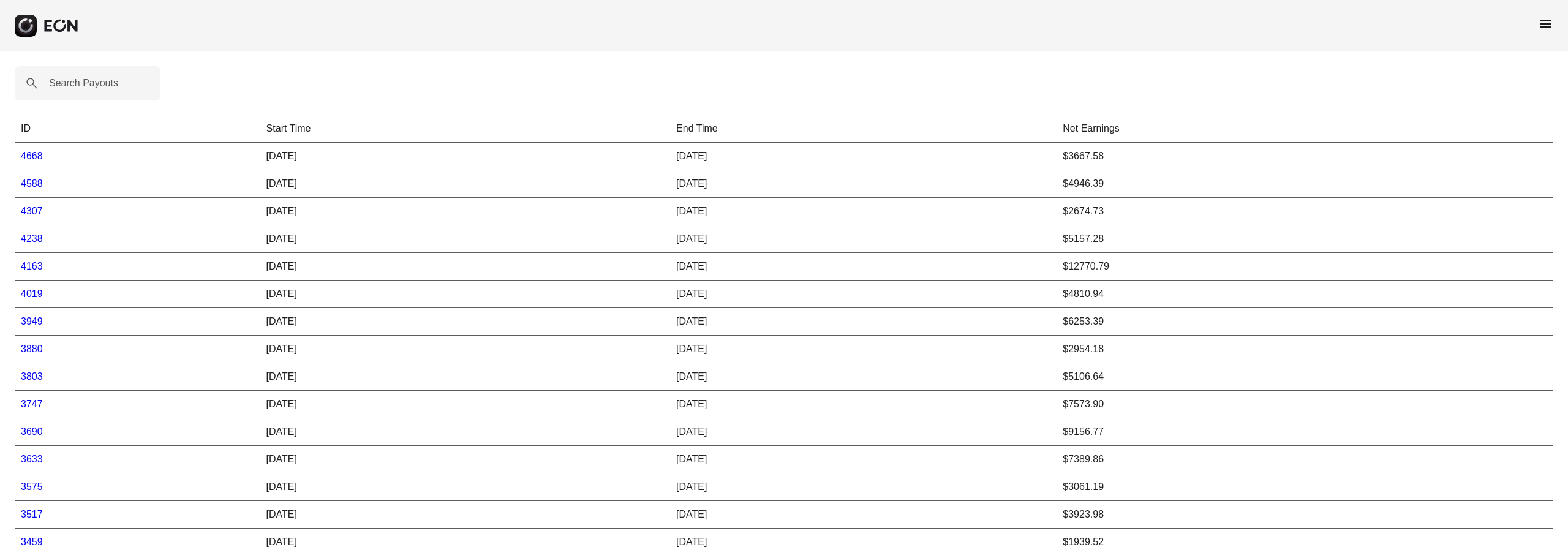
click at [38, 188] on td "4588" at bounding box center [138, 183] width 246 height 27
click at [37, 157] on link "4668" at bounding box center [31, 155] width 22 height 10
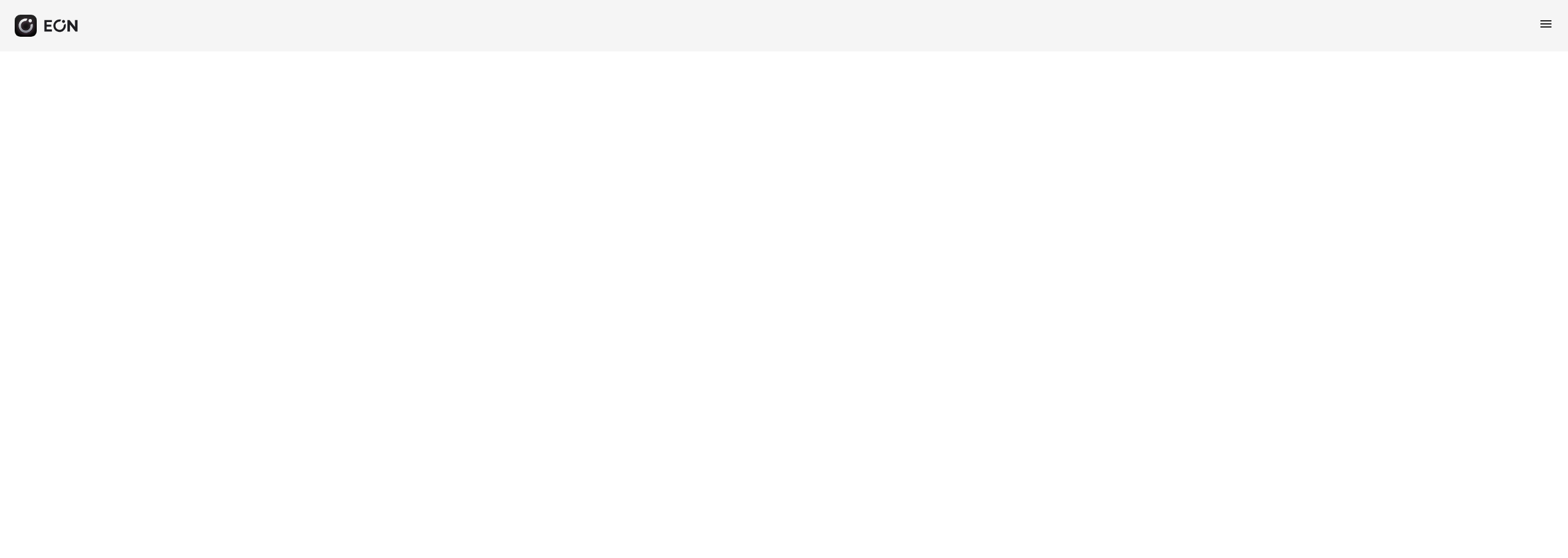
click at [37, 51] on html "menu" at bounding box center [784, 26] width 1568 height 51
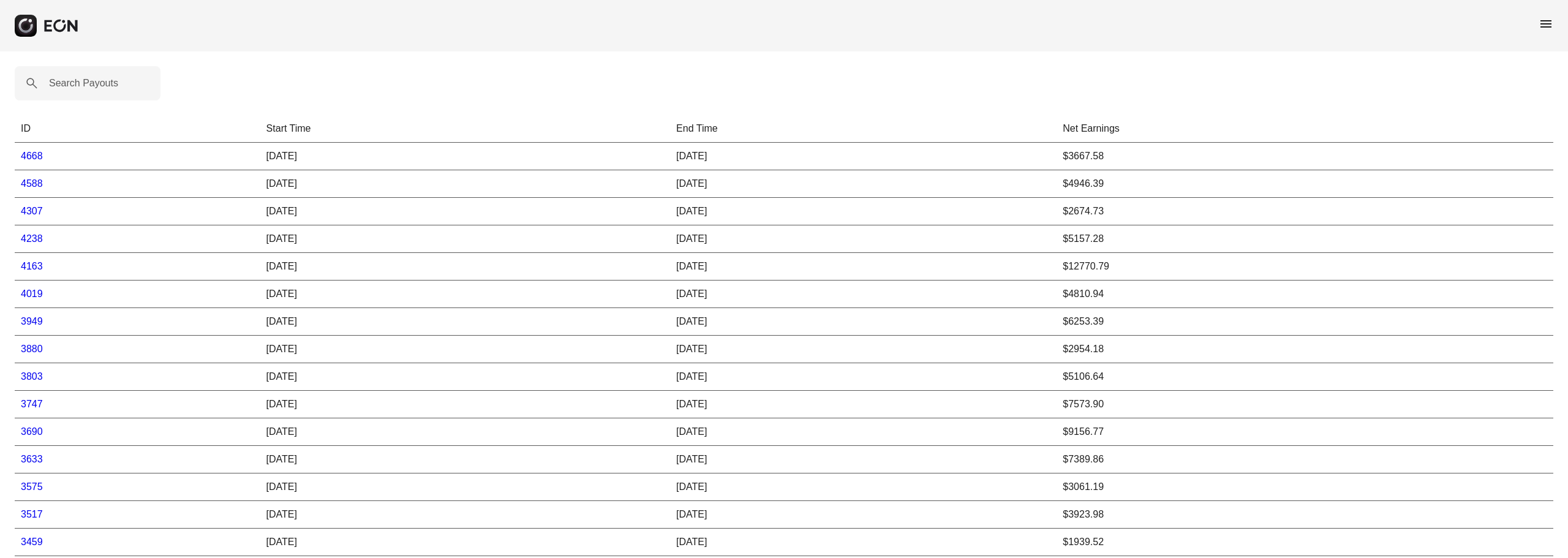
click at [42, 160] on link "4668" at bounding box center [31, 155] width 22 height 10
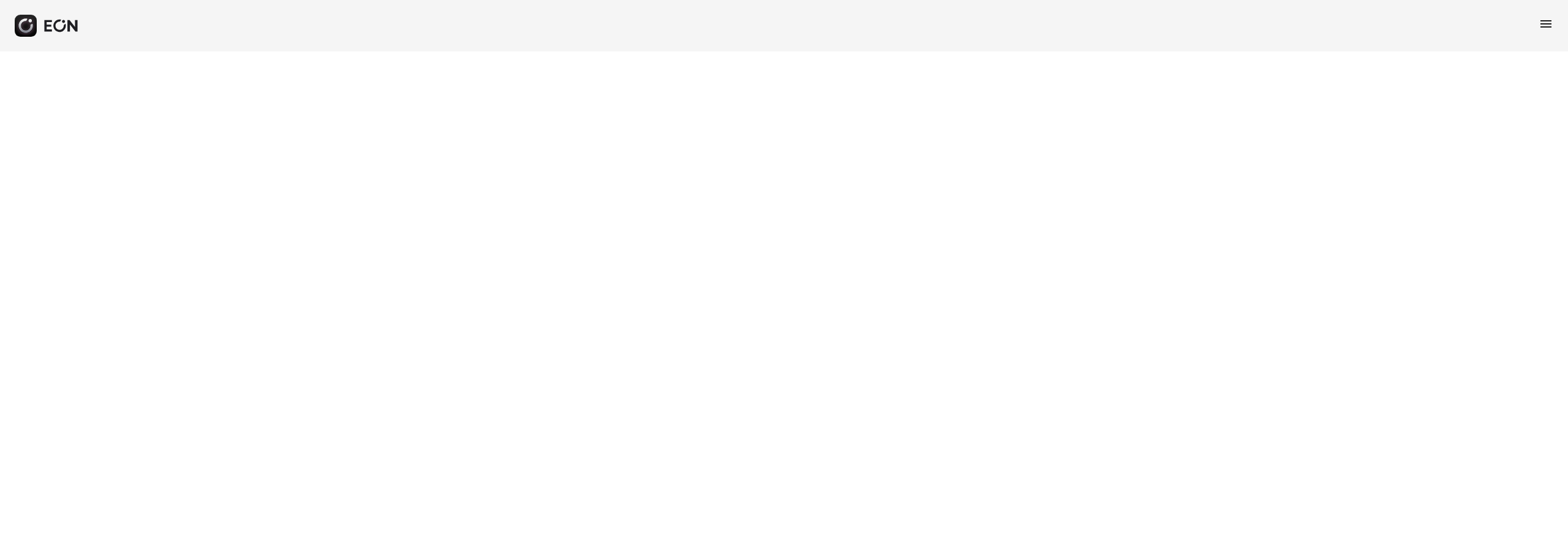
click at [42, 51] on html "menu" at bounding box center [784, 26] width 1568 height 51
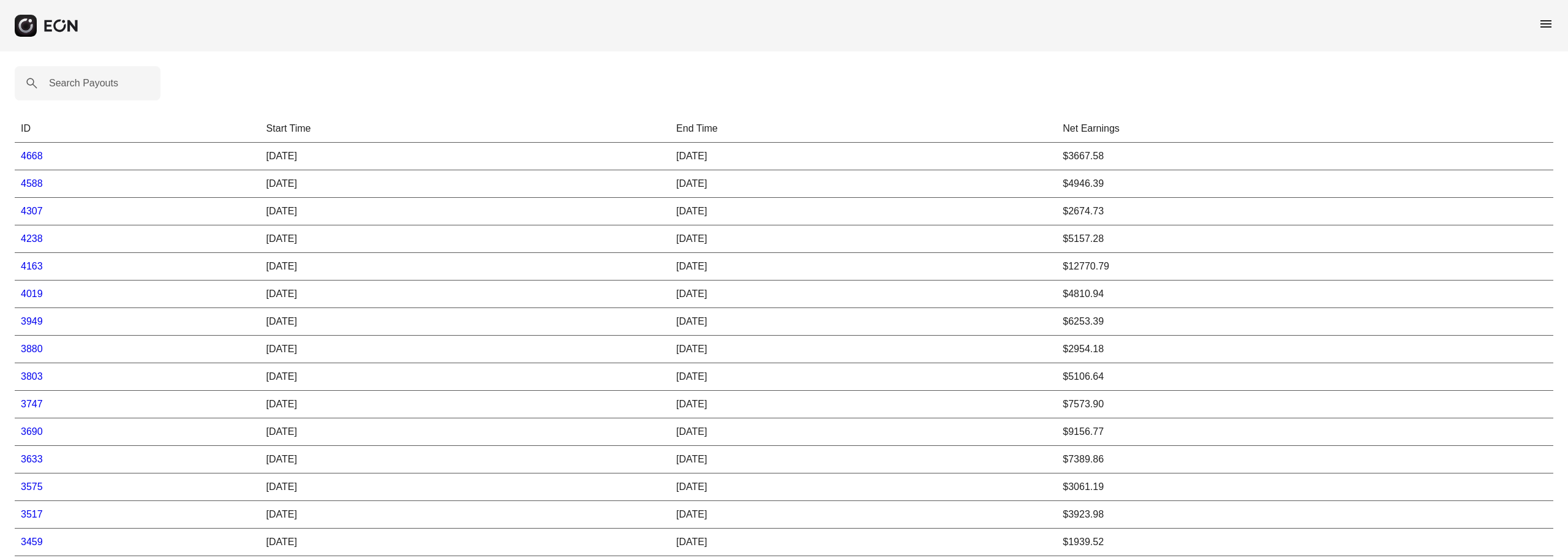
click at [40, 183] on link "4588" at bounding box center [31, 183] width 22 height 10
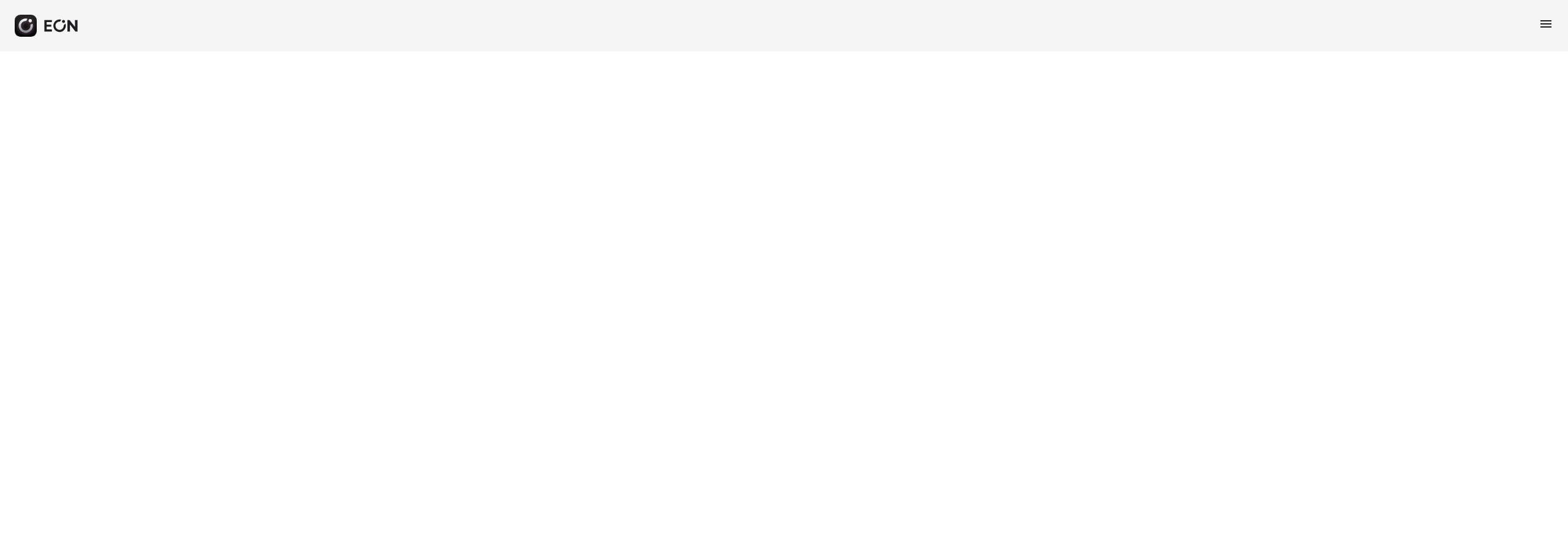
click at [40, 51] on html "menu" at bounding box center [784, 26] width 1568 height 51
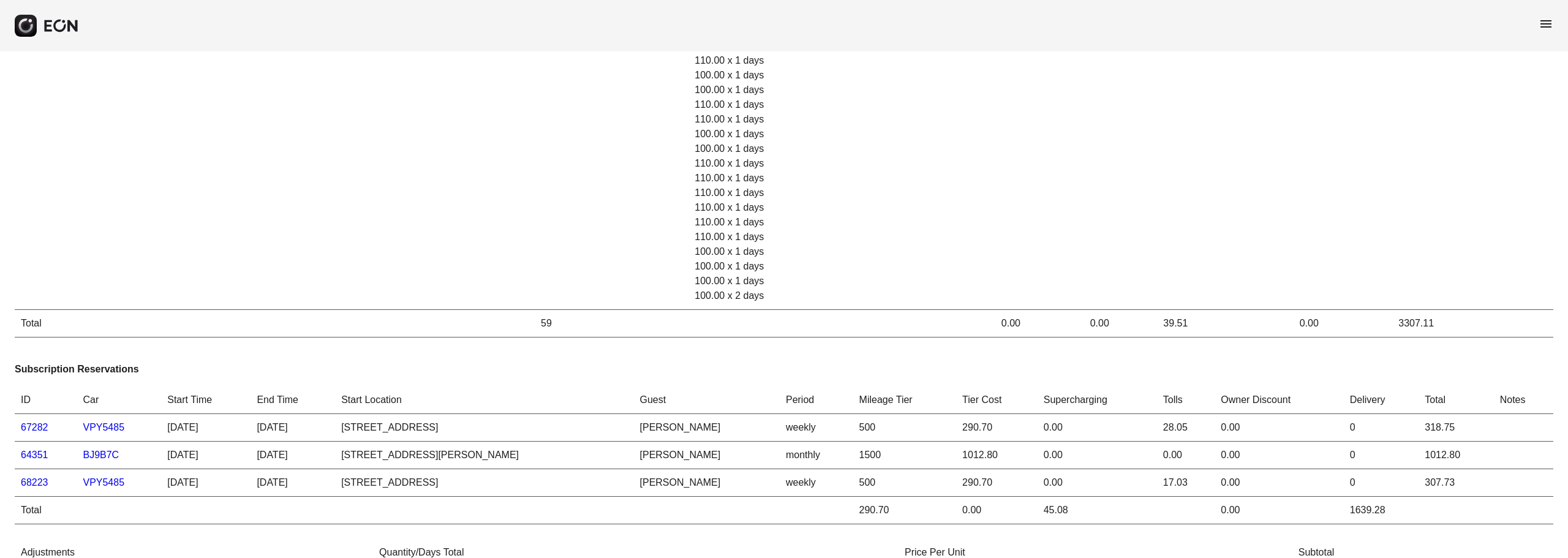
scroll to position [551, 0]
